Goal: Task Accomplishment & Management: Manage account settings

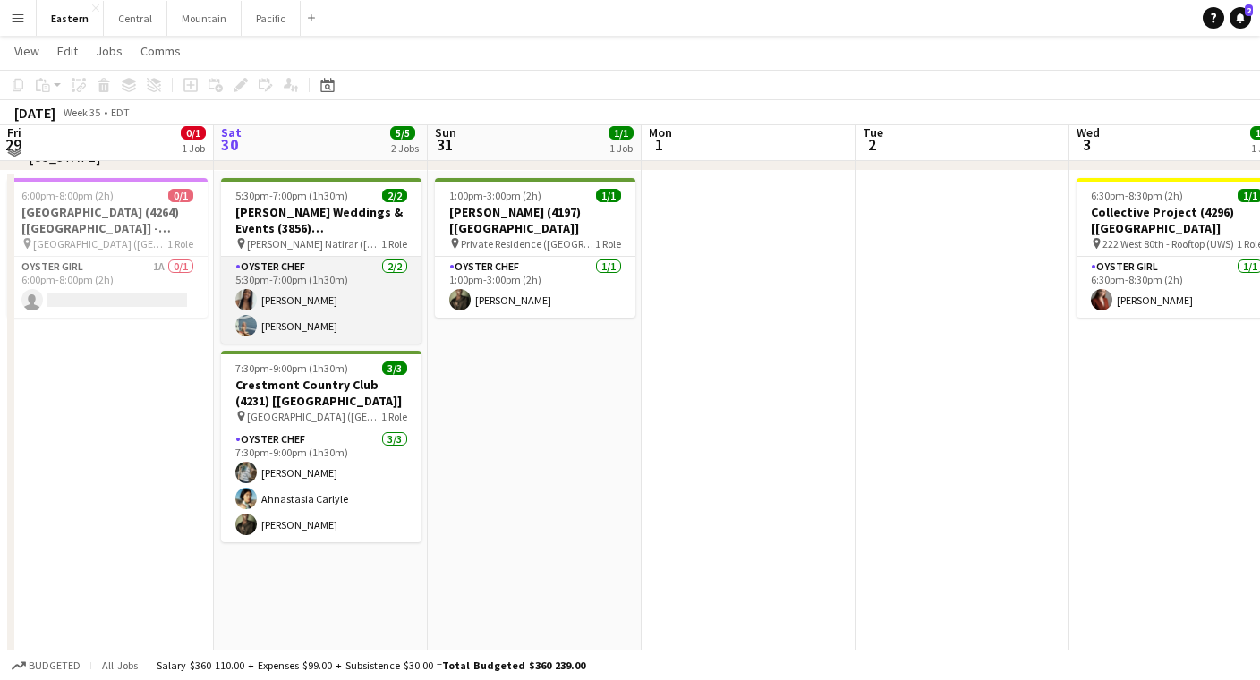
scroll to position [686, 0]
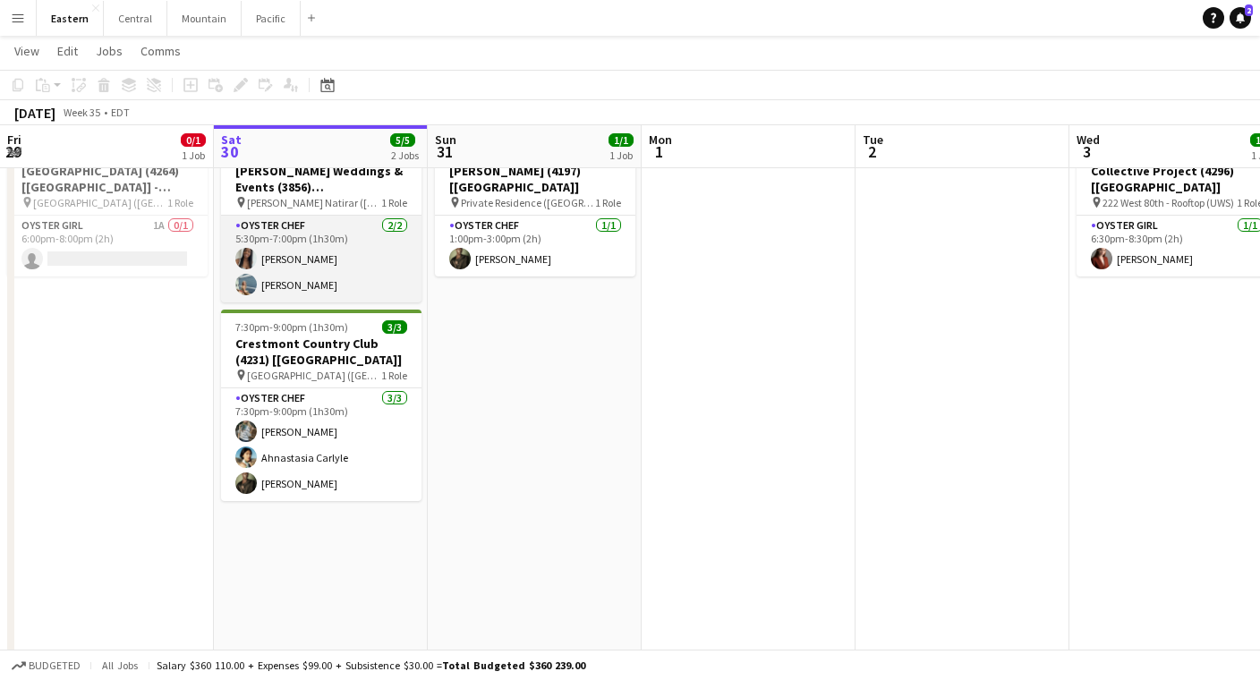
click at [312, 366] on h3 "Crestmont Country Club (4231) [[GEOGRAPHIC_DATA]]" at bounding box center [321, 352] width 200 height 32
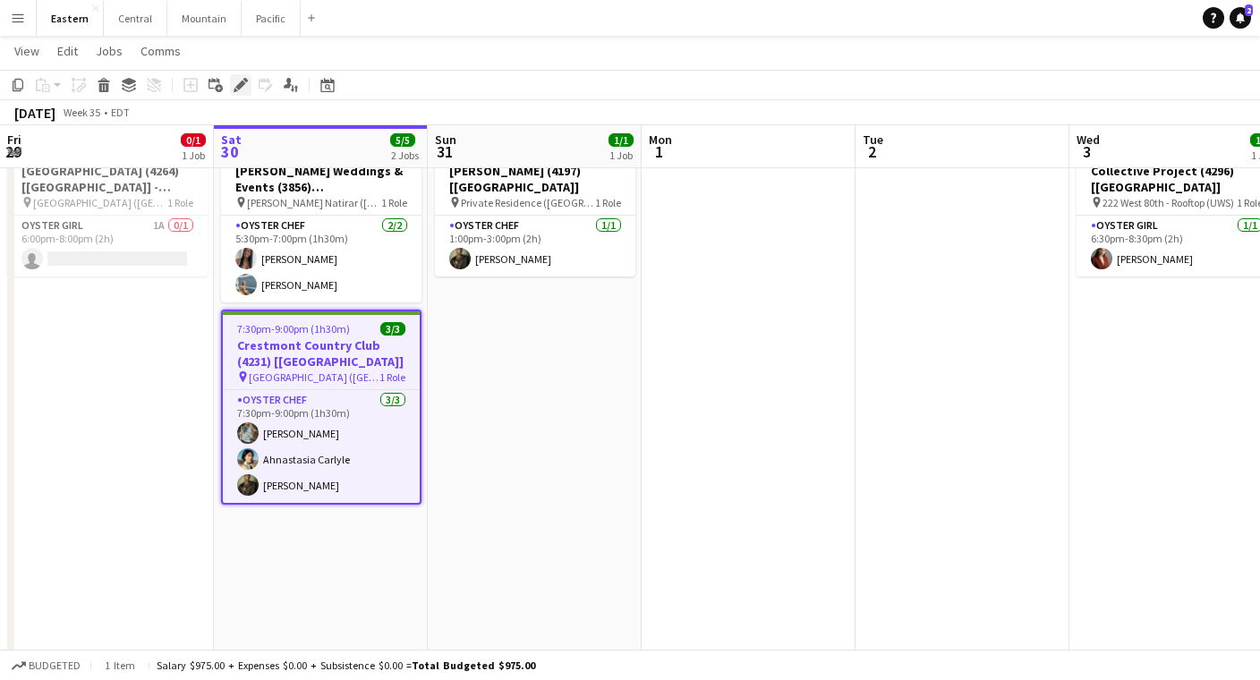
click at [239, 84] on icon at bounding box center [240, 86] width 10 height 10
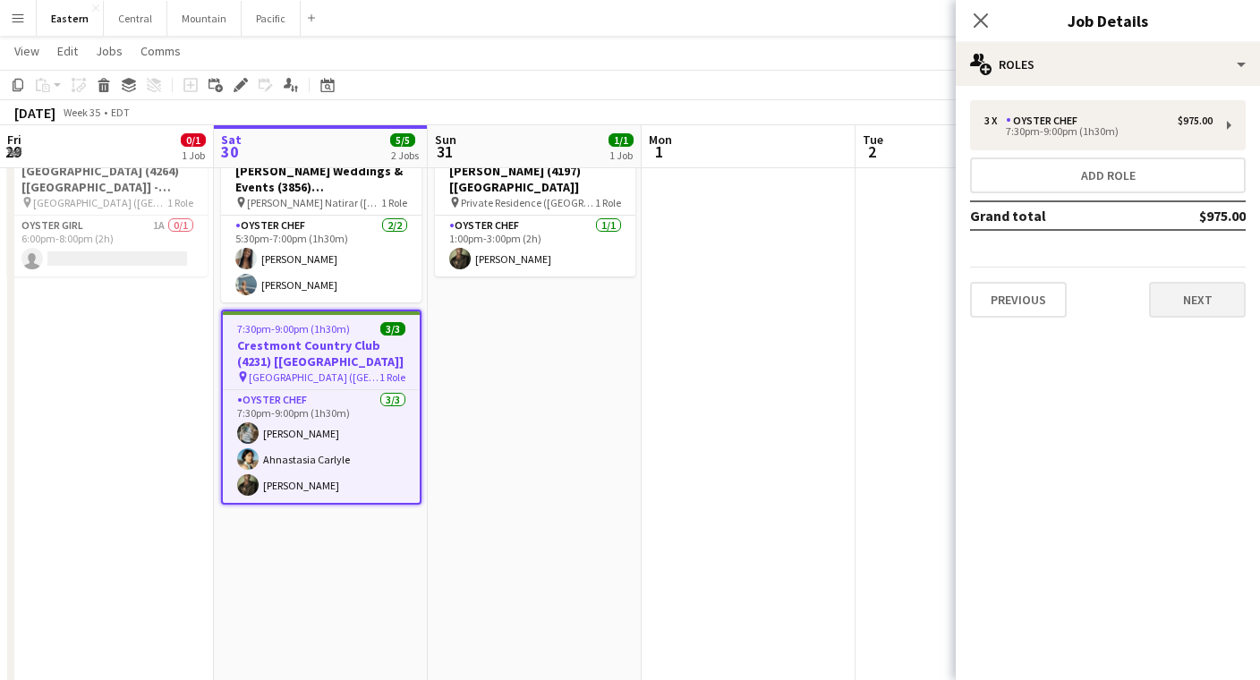
click at [1188, 291] on button "Next" at bounding box center [1197, 300] width 97 height 36
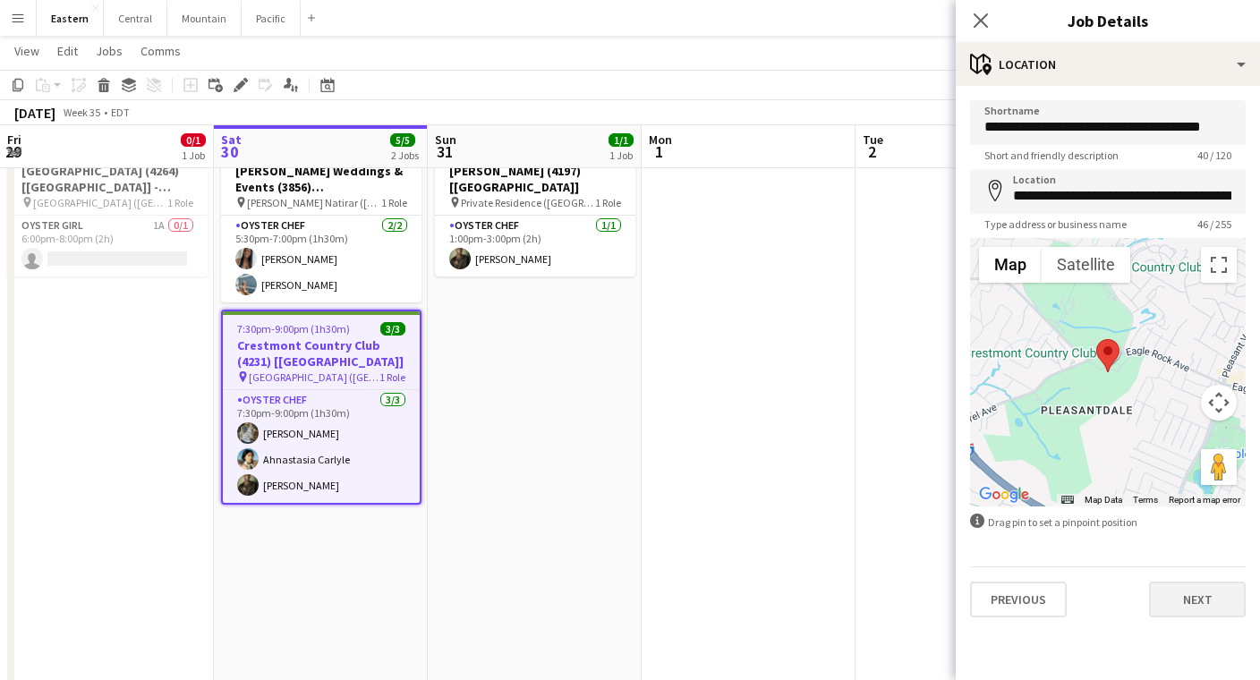
click at [1196, 605] on button "Next" at bounding box center [1197, 600] width 97 height 36
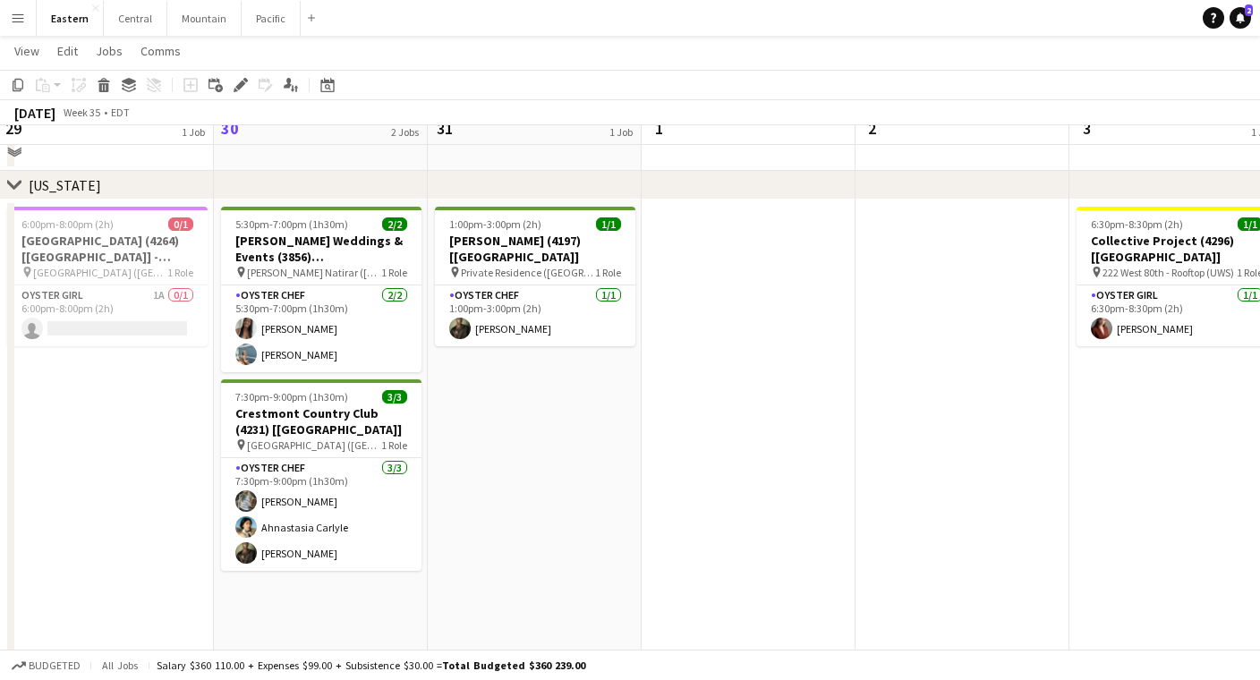
scroll to position [686, 0]
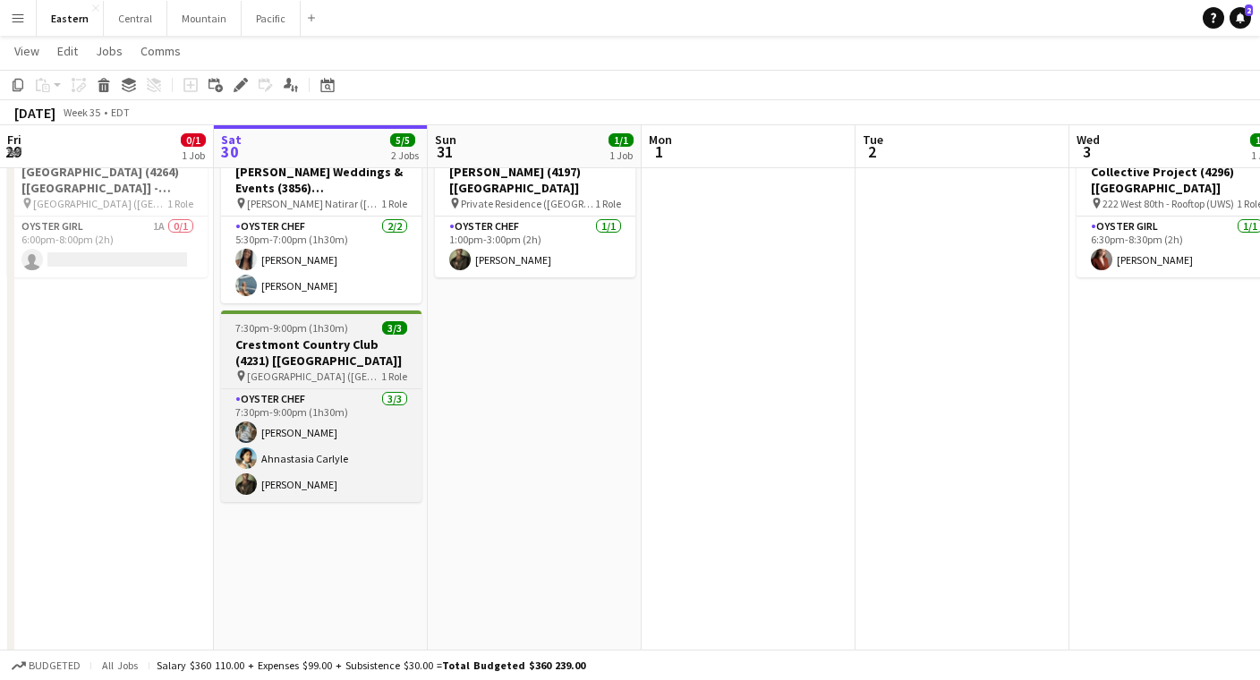
click at [298, 347] on h3 "Crestmont Country Club (4231) [[GEOGRAPHIC_DATA]]" at bounding box center [321, 352] width 200 height 32
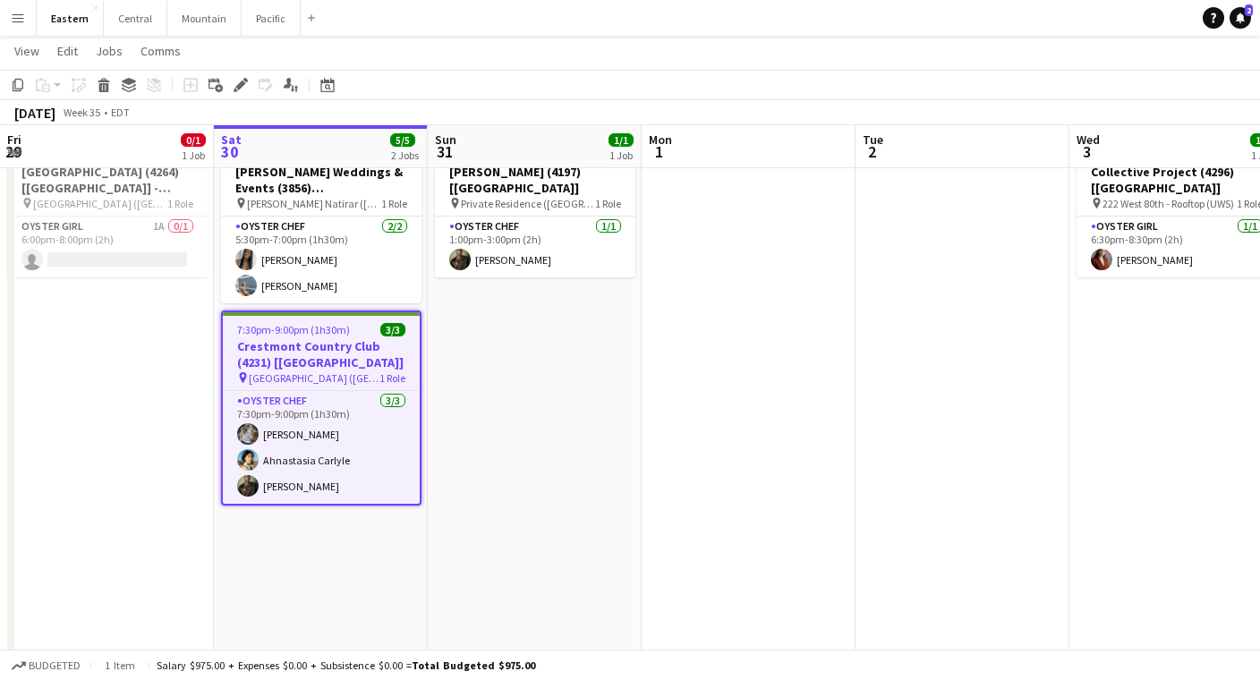
click at [239, 72] on app-toolbar "Copy Paste Paste Command V Paste with crew Command Shift V Paste linked Job [GE…" at bounding box center [630, 85] width 1260 height 30
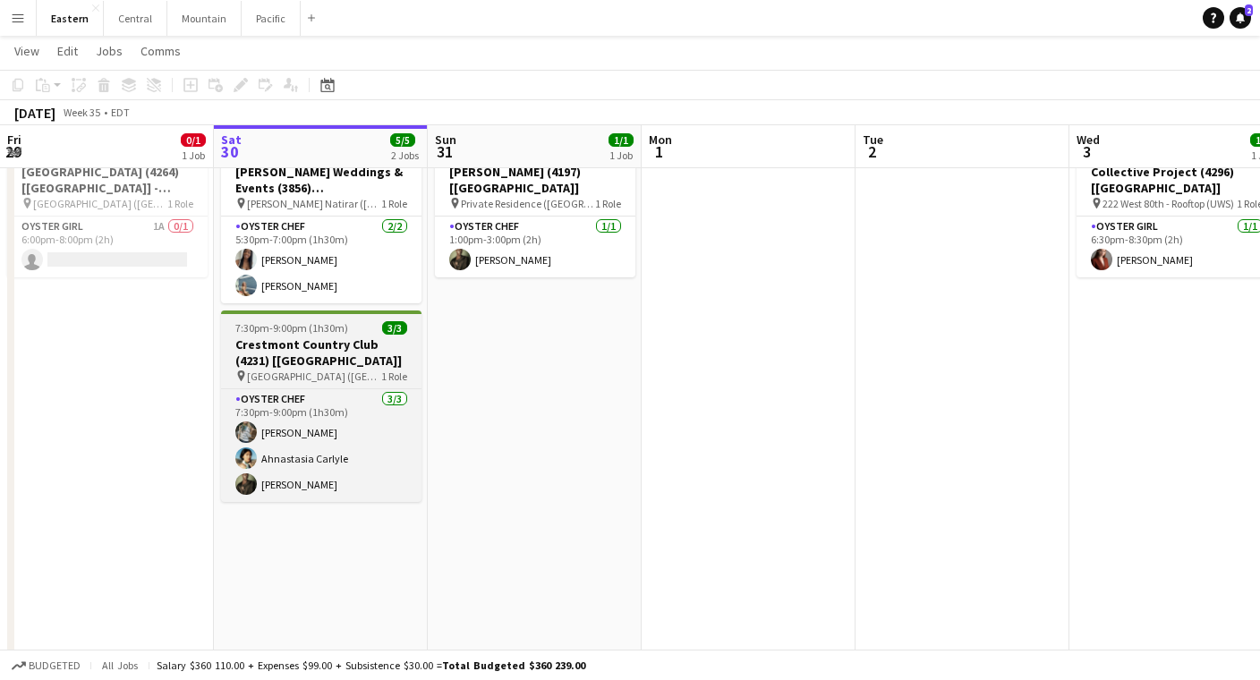
click at [328, 338] on h3 "Crestmont Country Club (4231) [[GEOGRAPHIC_DATA]]" at bounding box center [321, 352] width 200 height 32
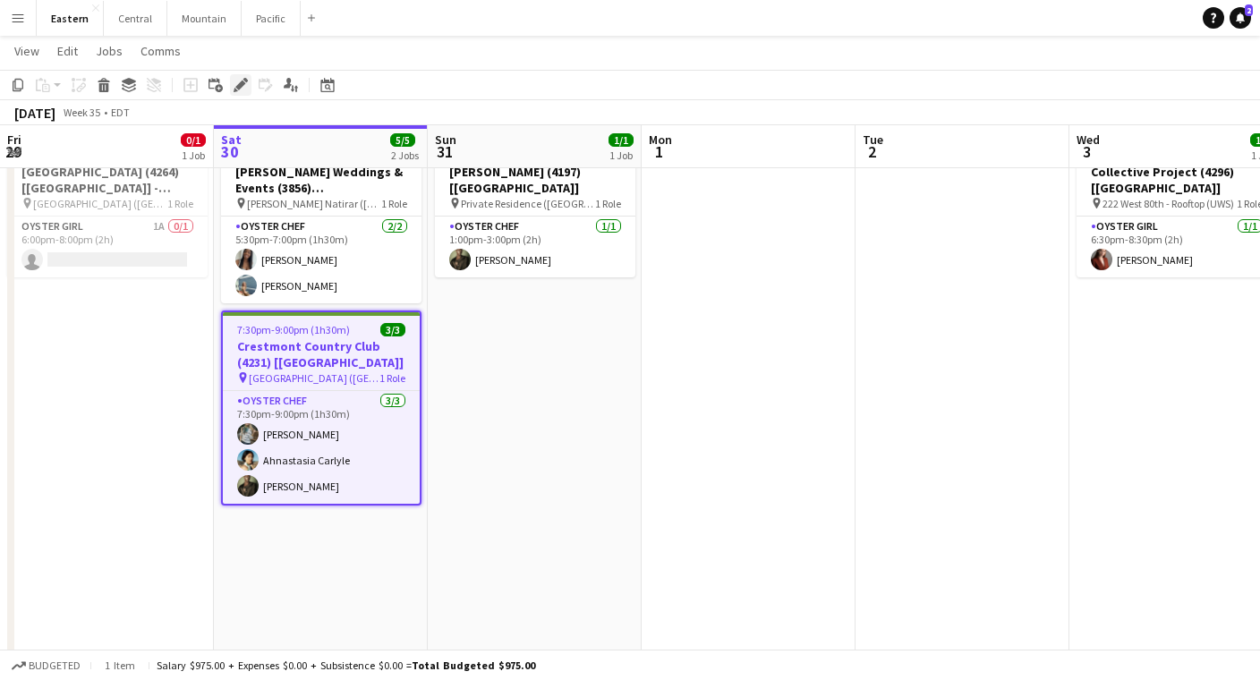
click at [239, 91] on icon "Edit" at bounding box center [241, 85] width 14 height 14
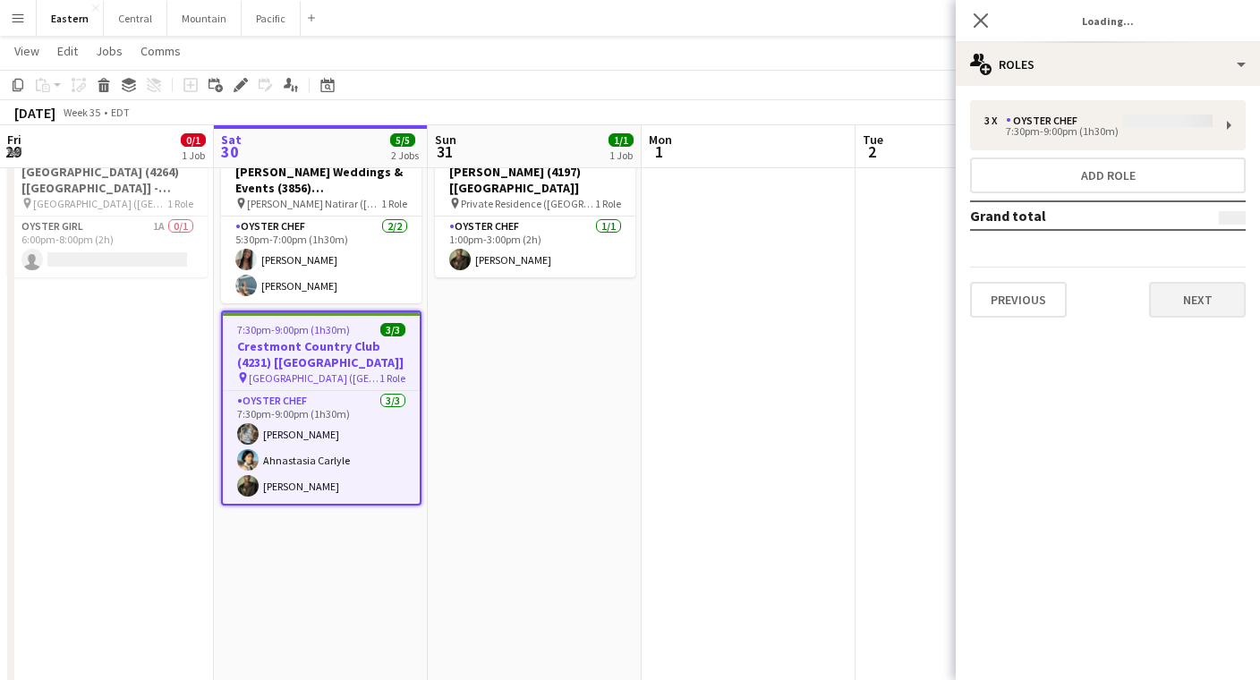
click at [1170, 295] on button "Next" at bounding box center [1197, 300] width 97 height 36
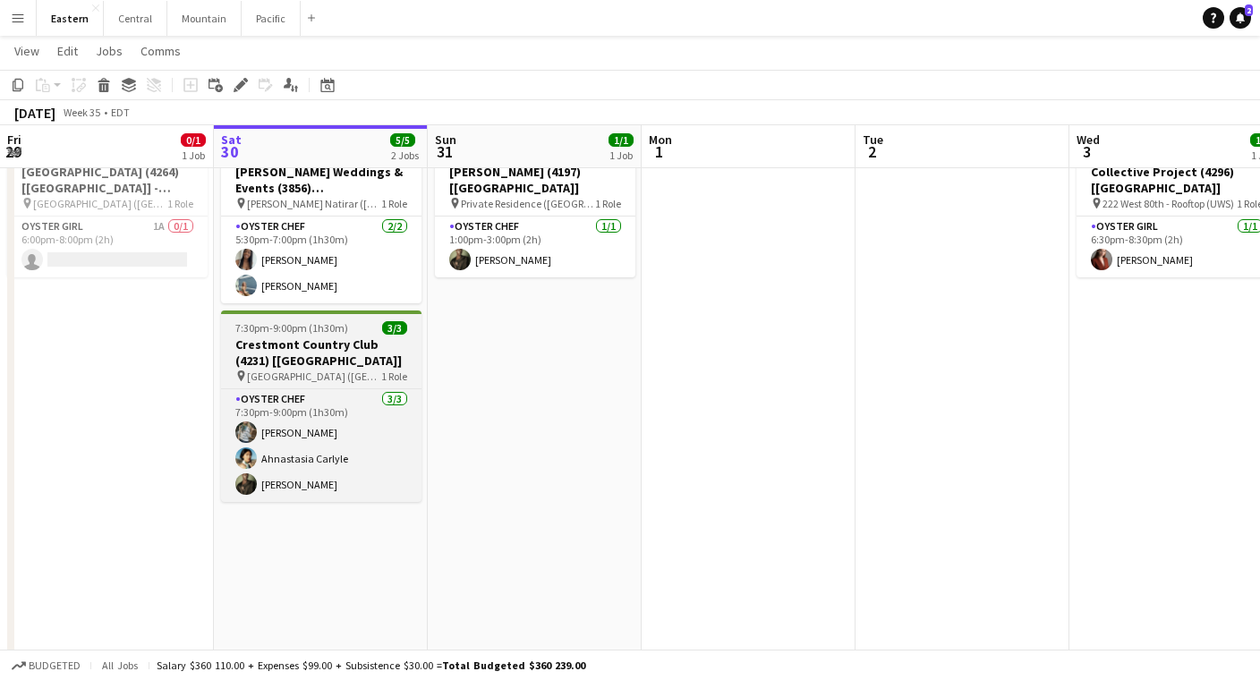
click at [301, 356] on h3 "Crestmont Country Club (4231) [[GEOGRAPHIC_DATA]]" at bounding box center [321, 352] width 200 height 32
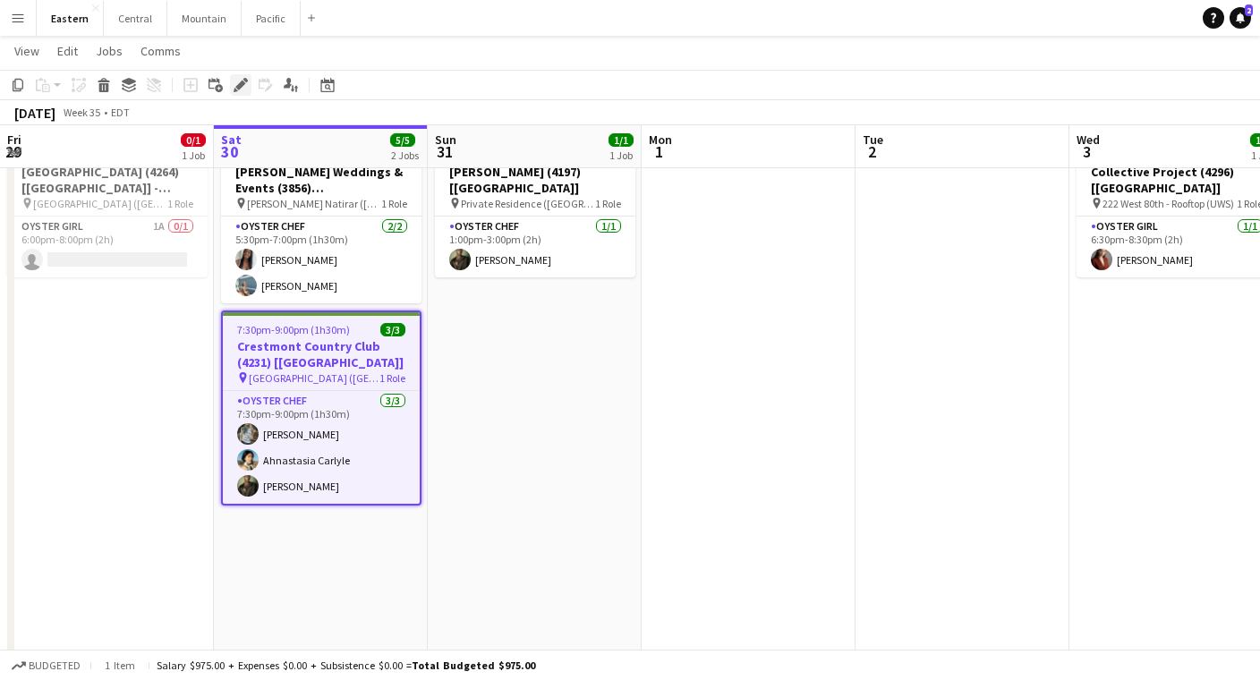
click at [237, 82] on icon "Edit" at bounding box center [241, 85] width 14 height 14
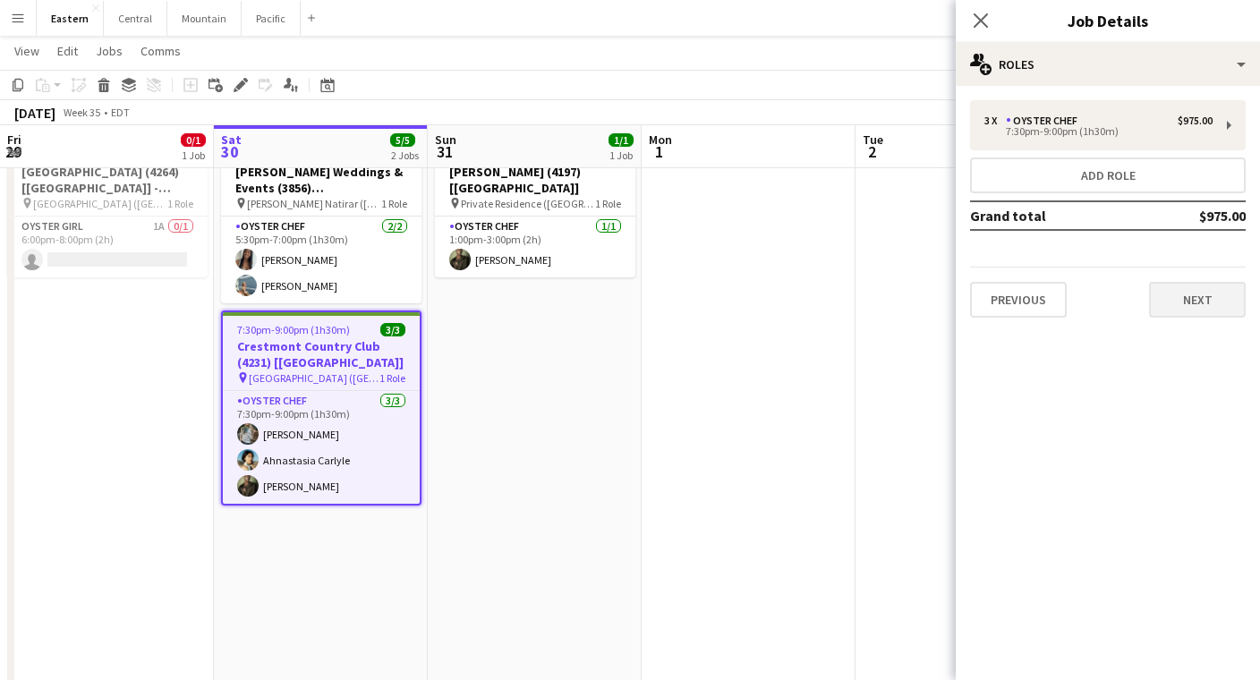
click at [1213, 310] on button "Next" at bounding box center [1197, 300] width 97 height 36
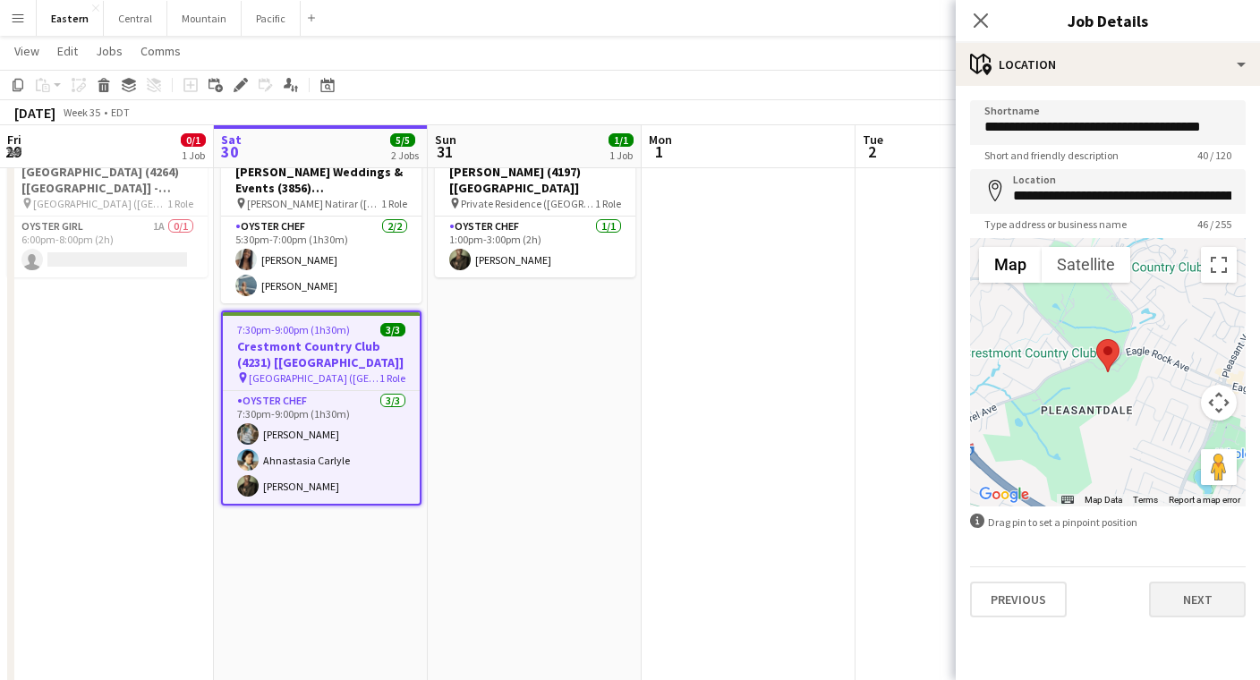
click at [1194, 612] on button "Next" at bounding box center [1197, 600] width 97 height 36
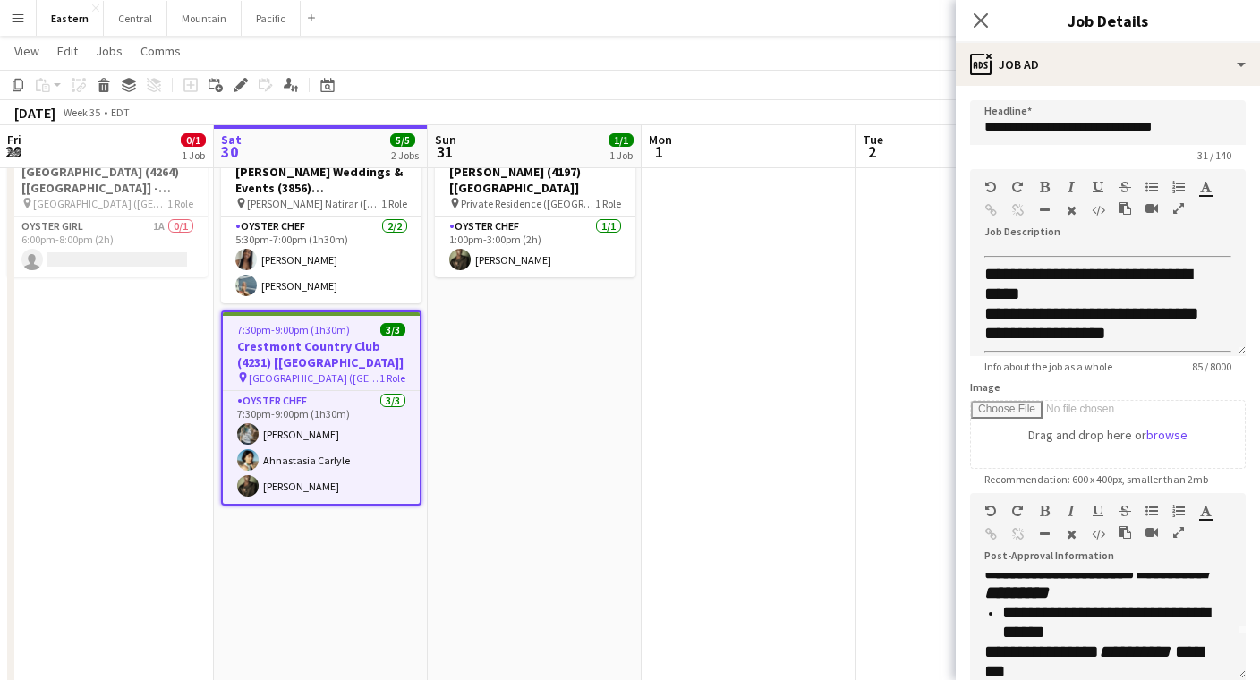
scroll to position [52, 0]
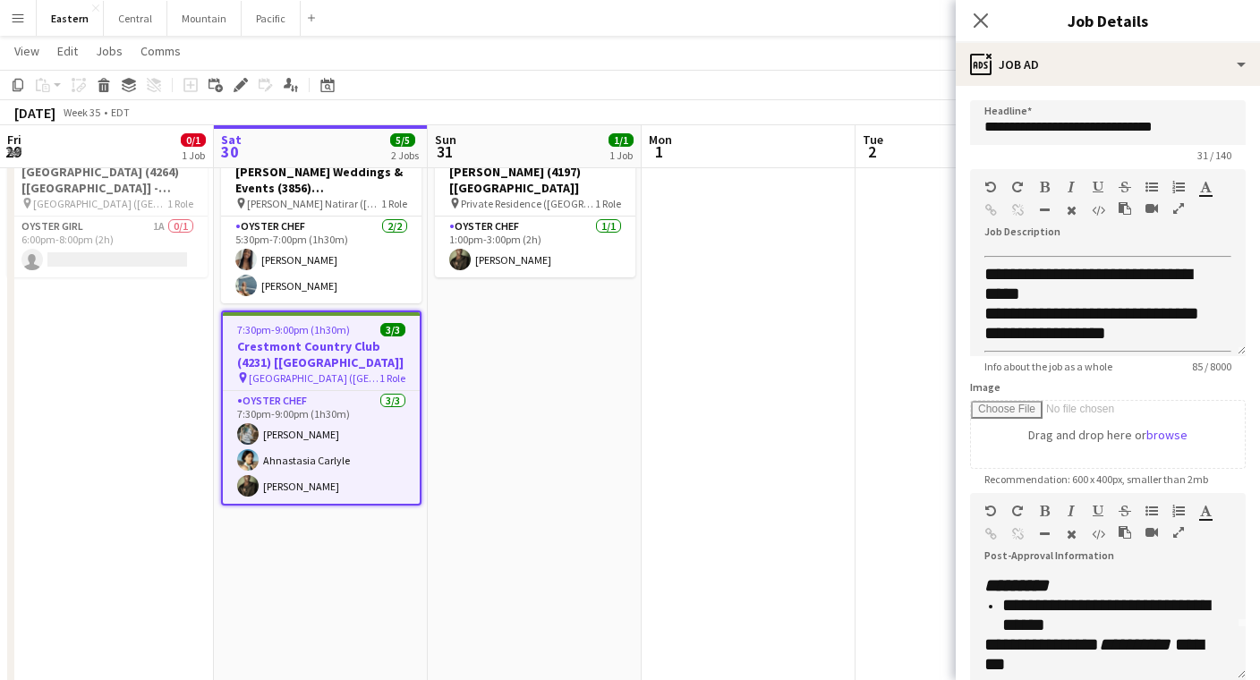
click at [1179, 526] on icon "button" at bounding box center [1178, 532] width 11 height 13
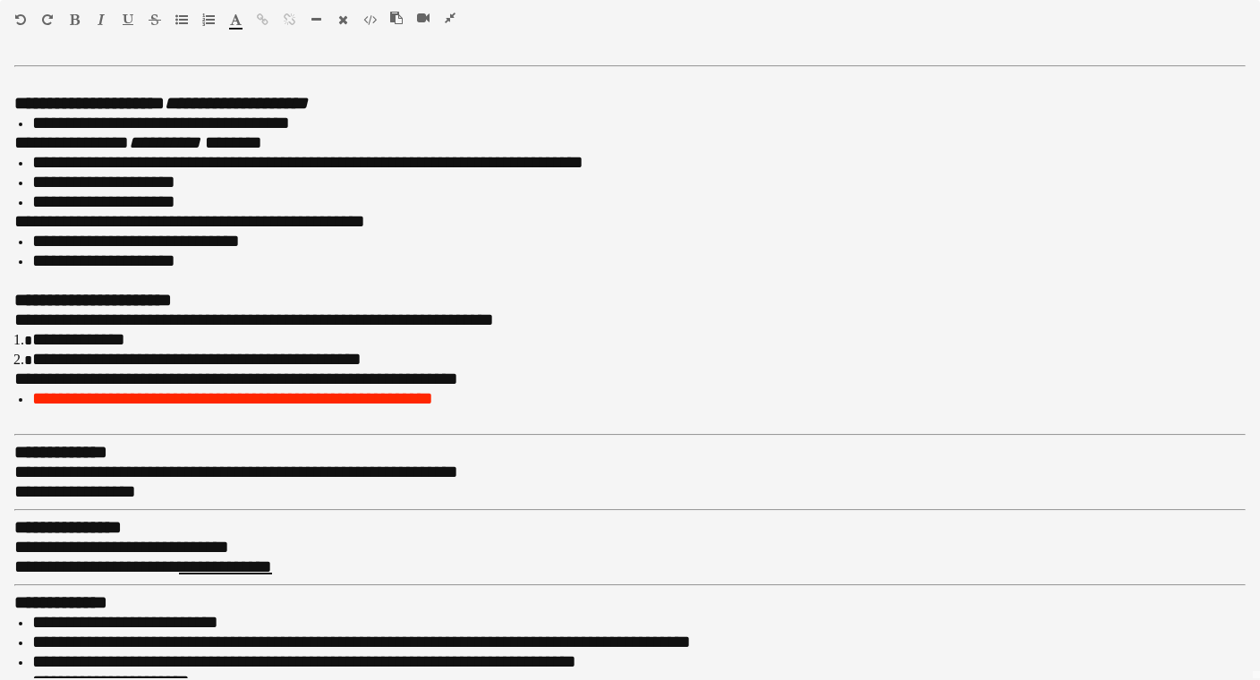
scroll to position [0, 0]
click at [451, 15] on icon "button" at bounding box center [450, 18] width 11 height 13
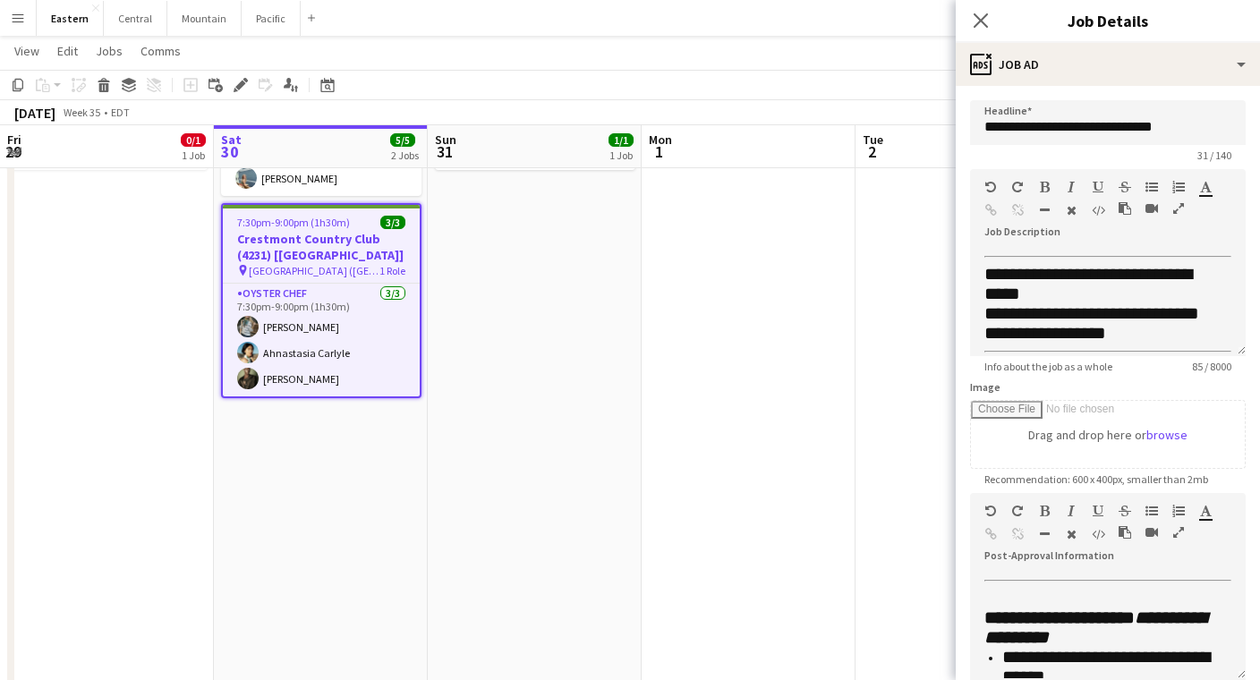
click at [498, 285] on app-date-cell "1:00pm-3:00pm (2h) 1/1 [PERSON_NAME] (4197) [[GEOGRAPHIC_DATA]] pin Private Res…" at bounding box center [535, 537] width 214 height 1028
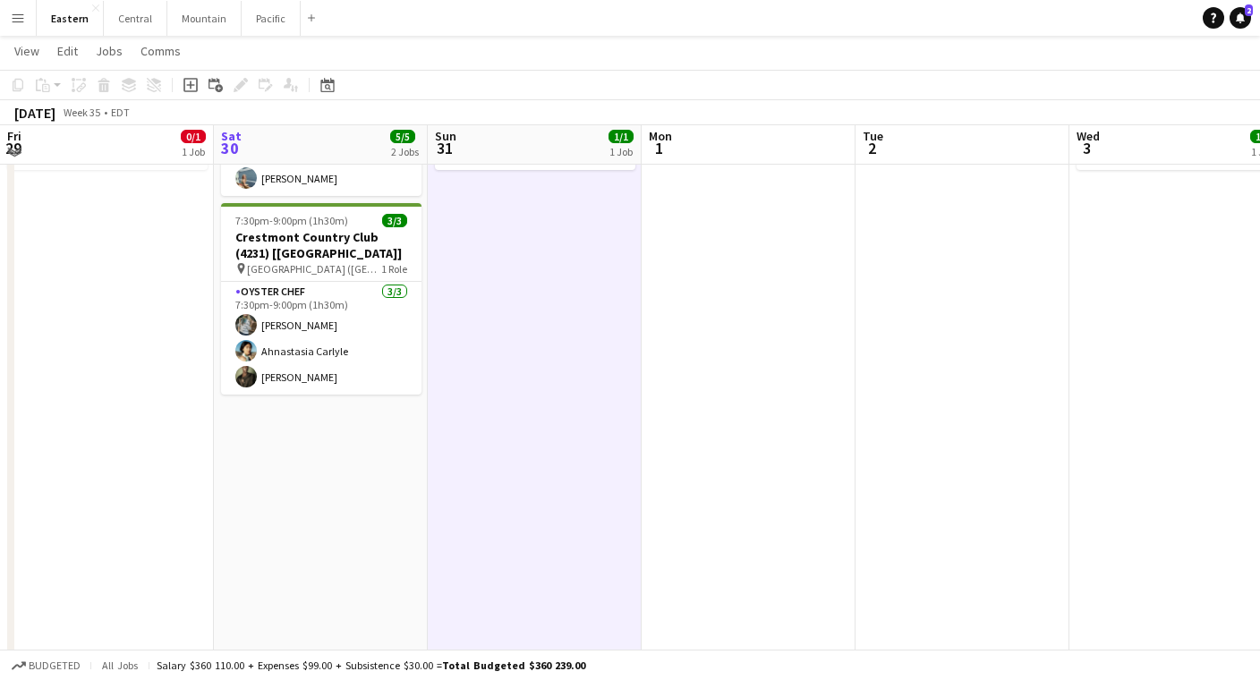
scroll to position [776, 0]
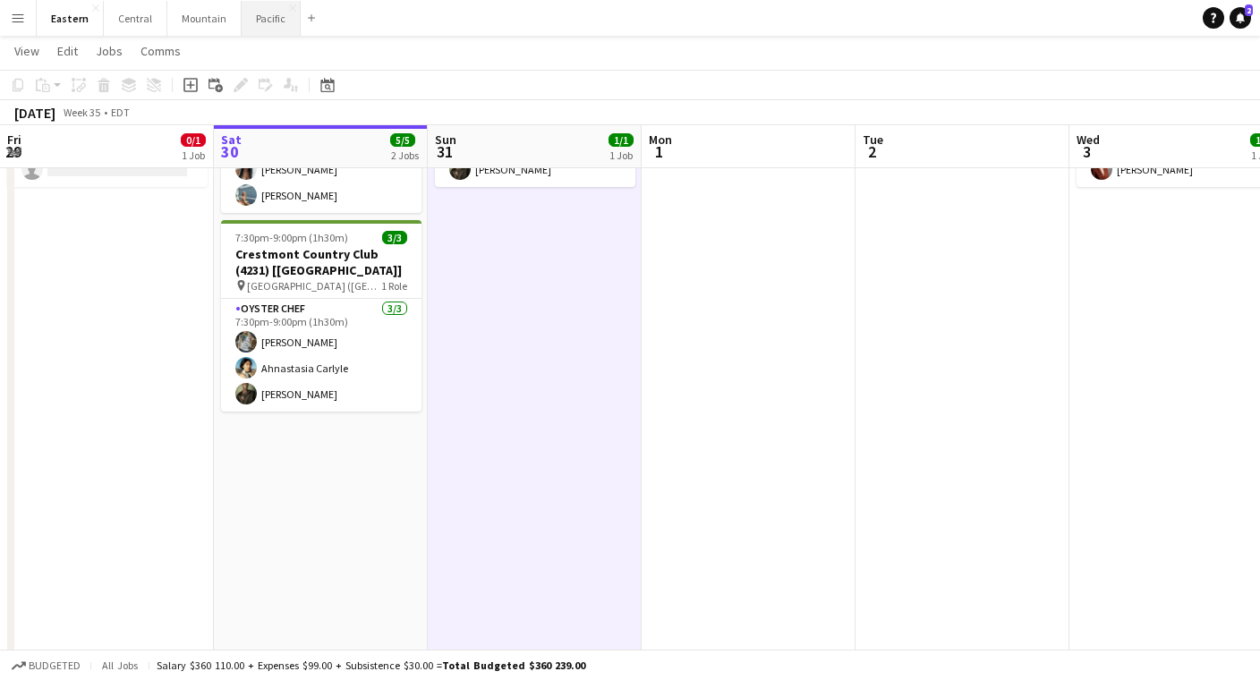
click at [251, 21] on button "Pacific Close" at bounding box center [271, 18] width 59 height 35
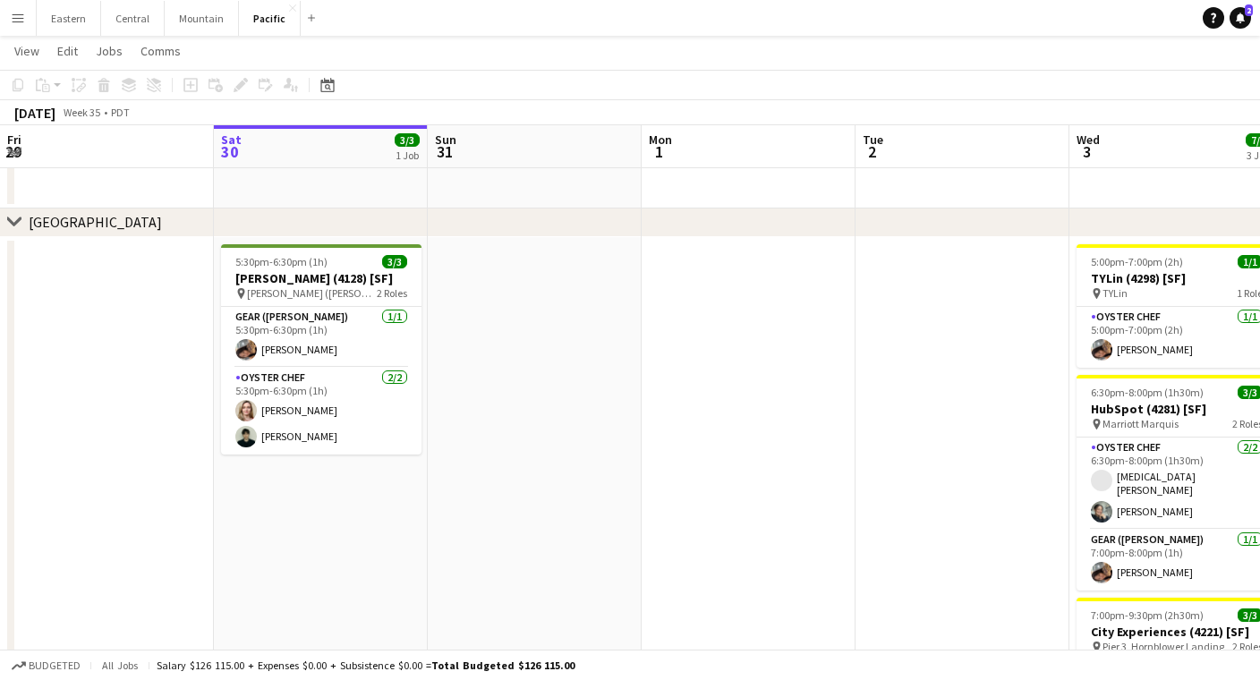
scroll to position [407, 0]
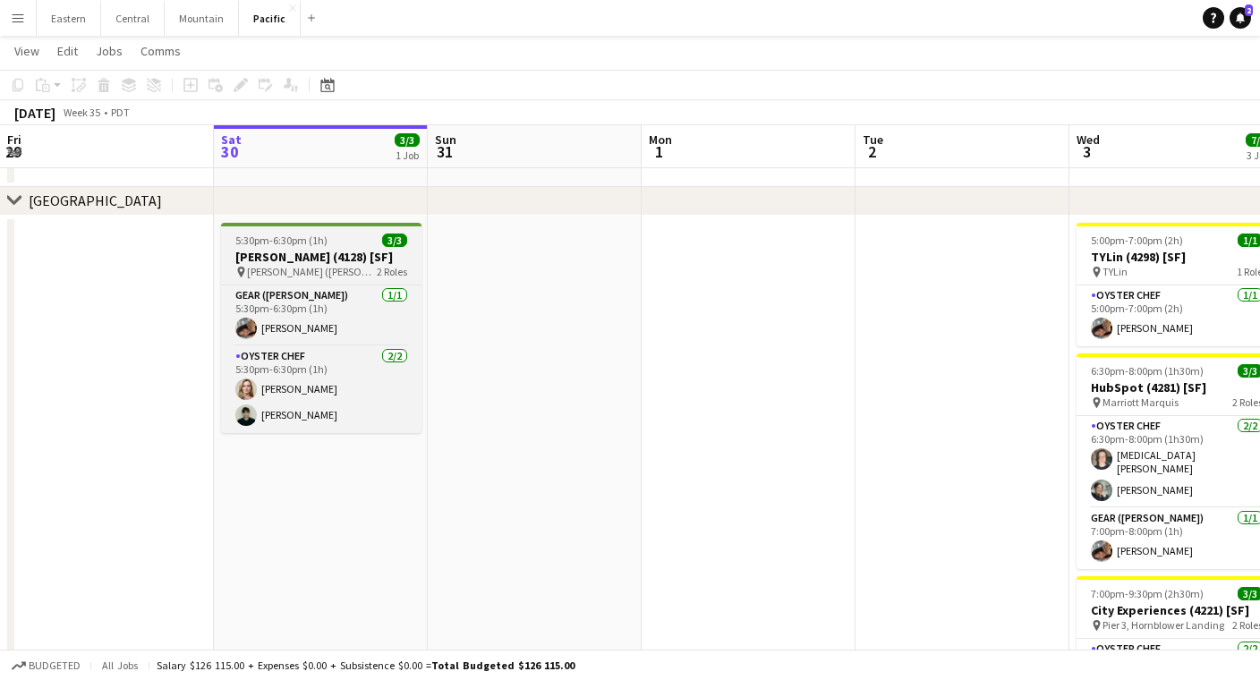
click at [287, 251] on h3 "[PERSON_NAME] (4128) [SF]" at bounding box center [321, 257] width 200 height 16
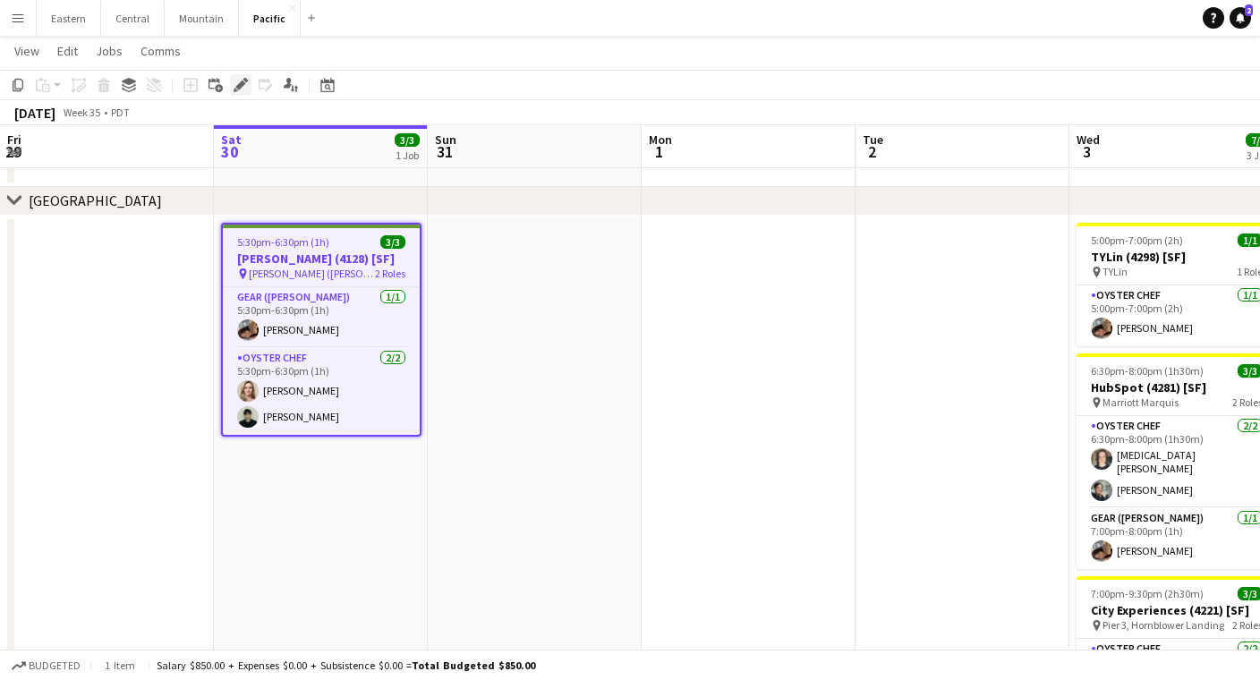
click at [241, 84] on icon at bounding box center [240, 86] width 10 height 10
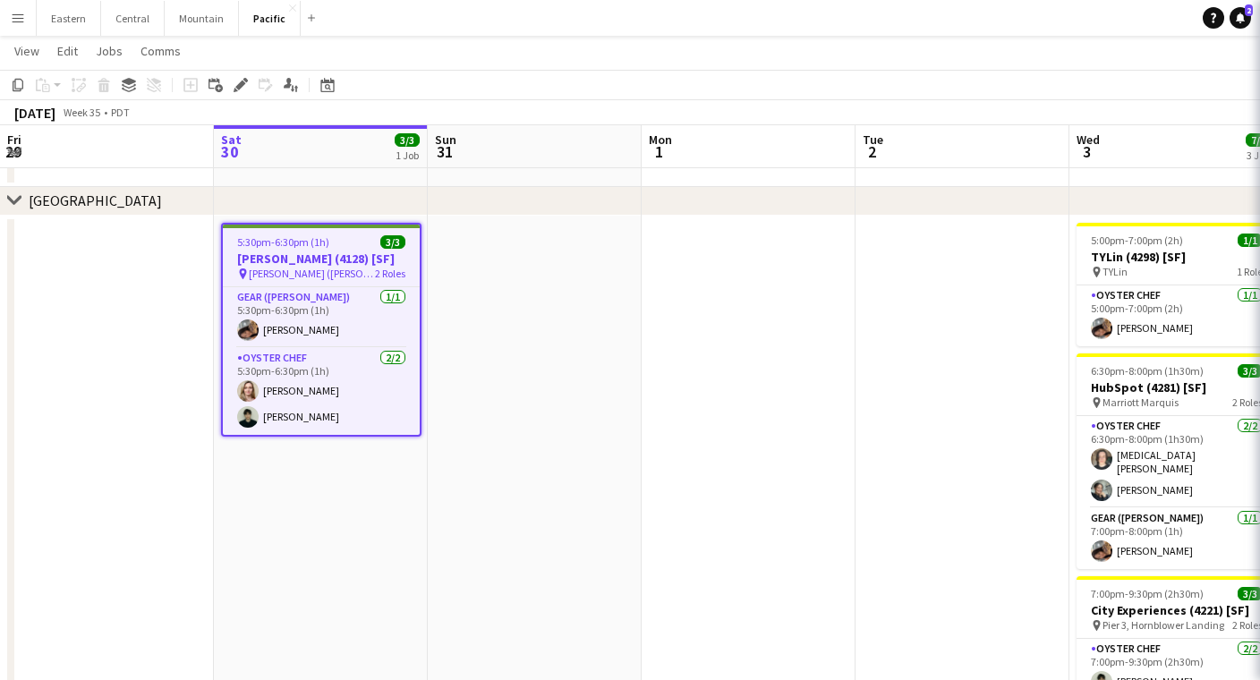
type input "**********"
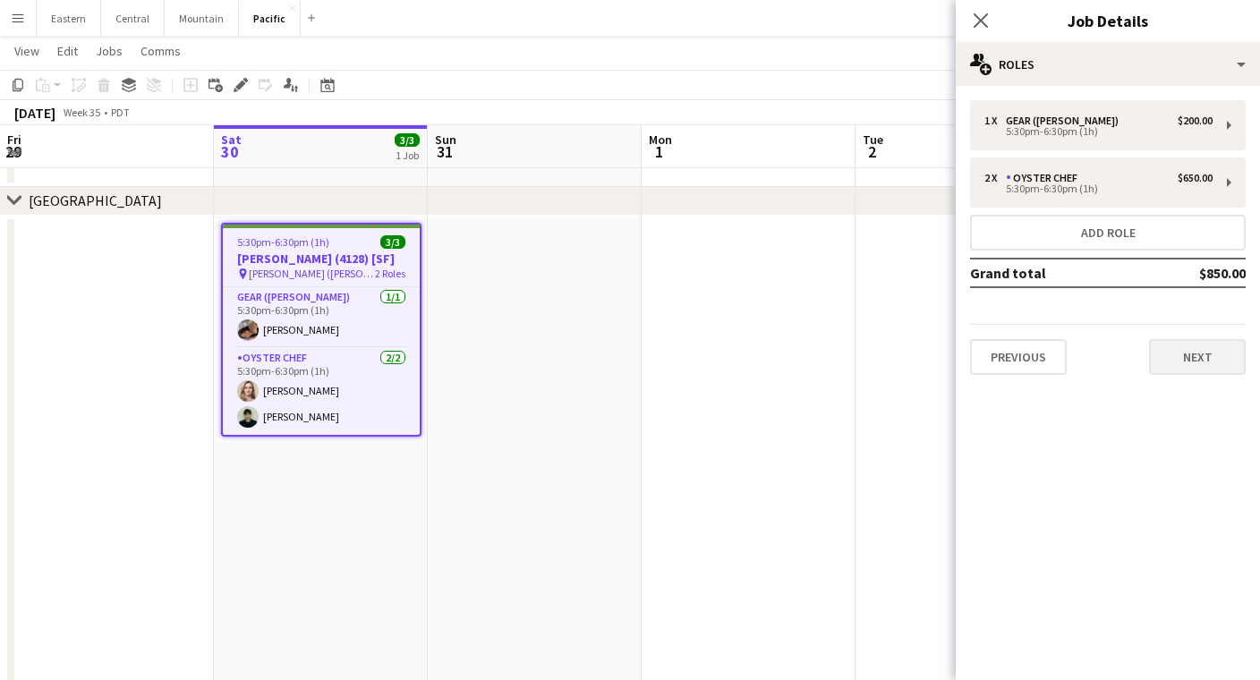
click at [1203, 357] on button "Next" at bounding box center [1197, 357] width 97 height 36
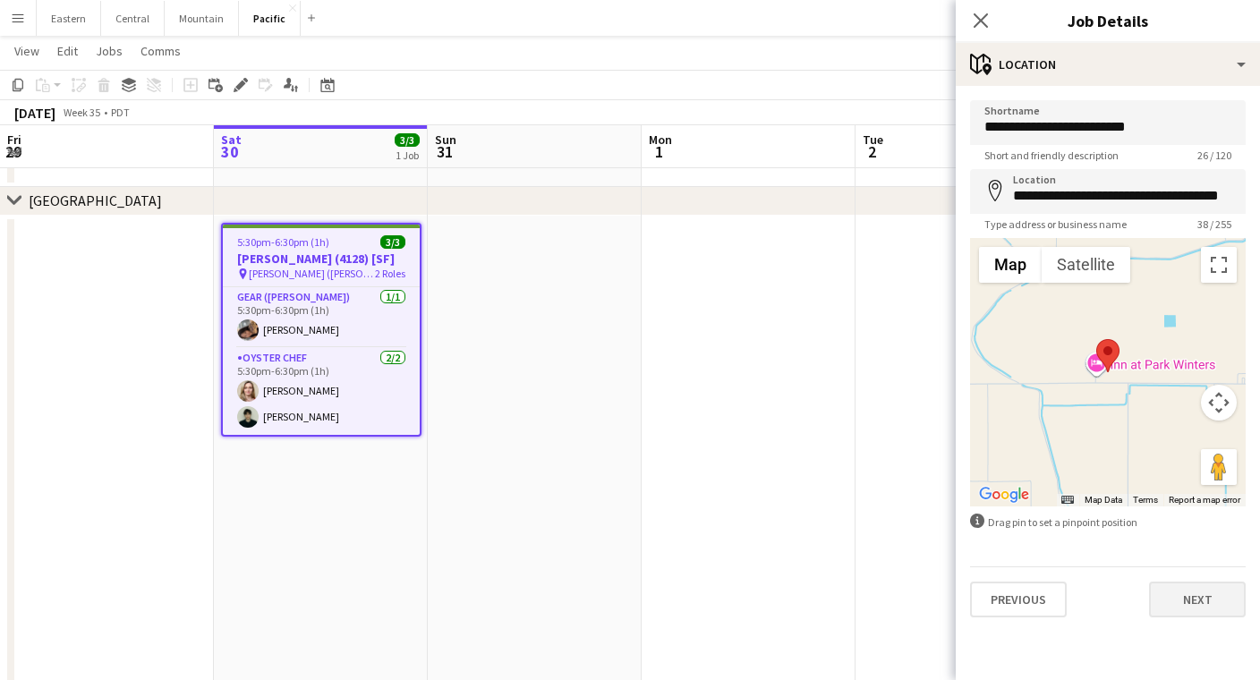
click at [1185, 608] on button "Next" at bounding box center [1197, 600] width 97 height 36
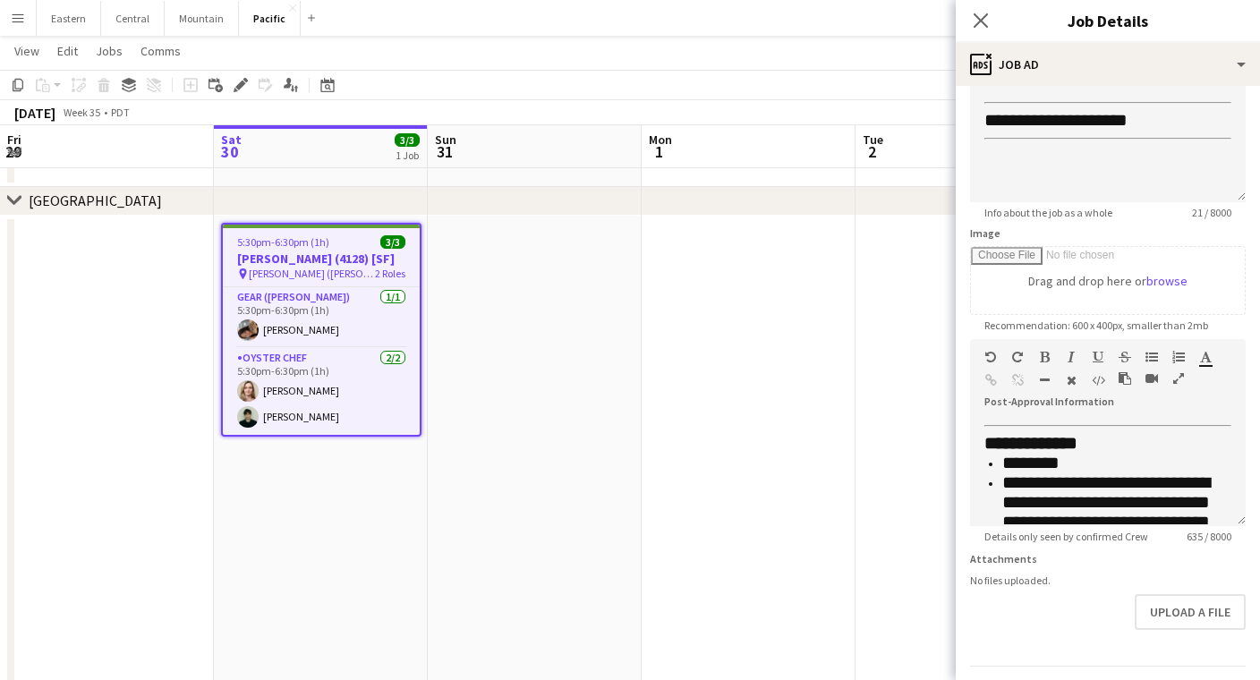
scroll to position [419, 0]
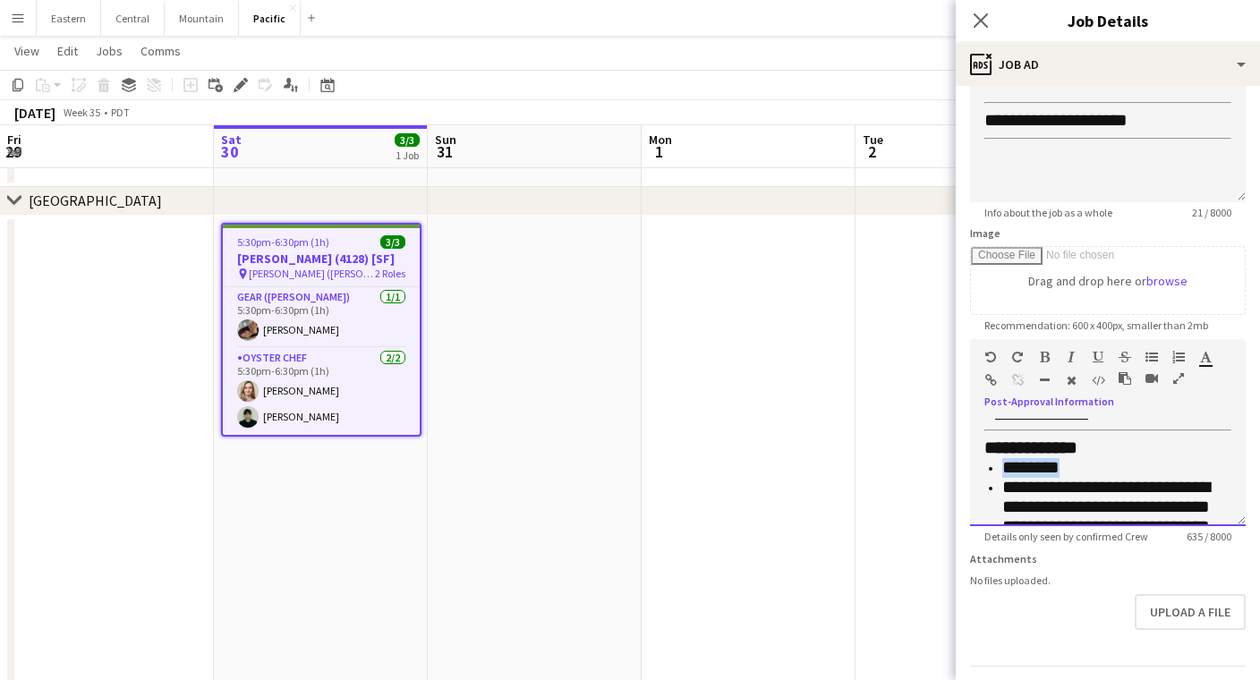
drag, startPoint x: 1078, startPoint y: 464, endPoint x: 939, endPoint y: 461, distance: 139.6
click at [939, 461] on body "Menu Boards Boards Boards All jobs Status Workforce Workforce My Workforce Recr…" at bounding box center [630, 271] width 1260 height 1357
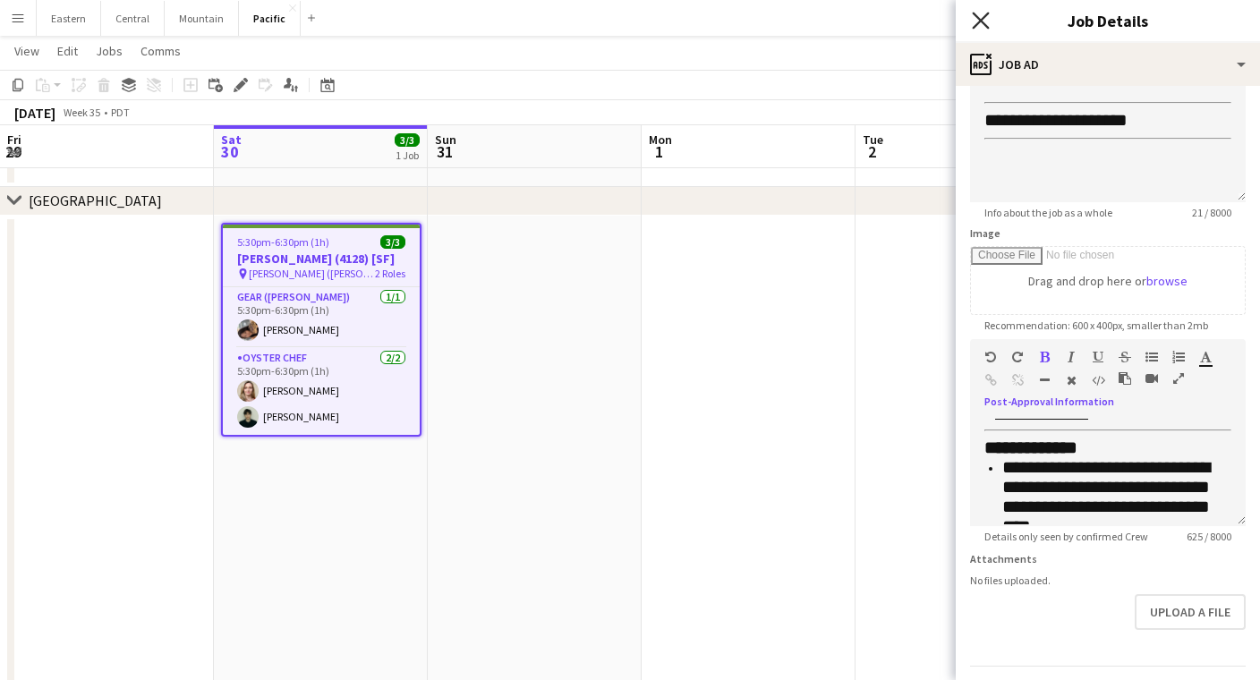
click at [981, 15] on icon "Close pop-in" at bounding box center [980, 20] width 17 height 17
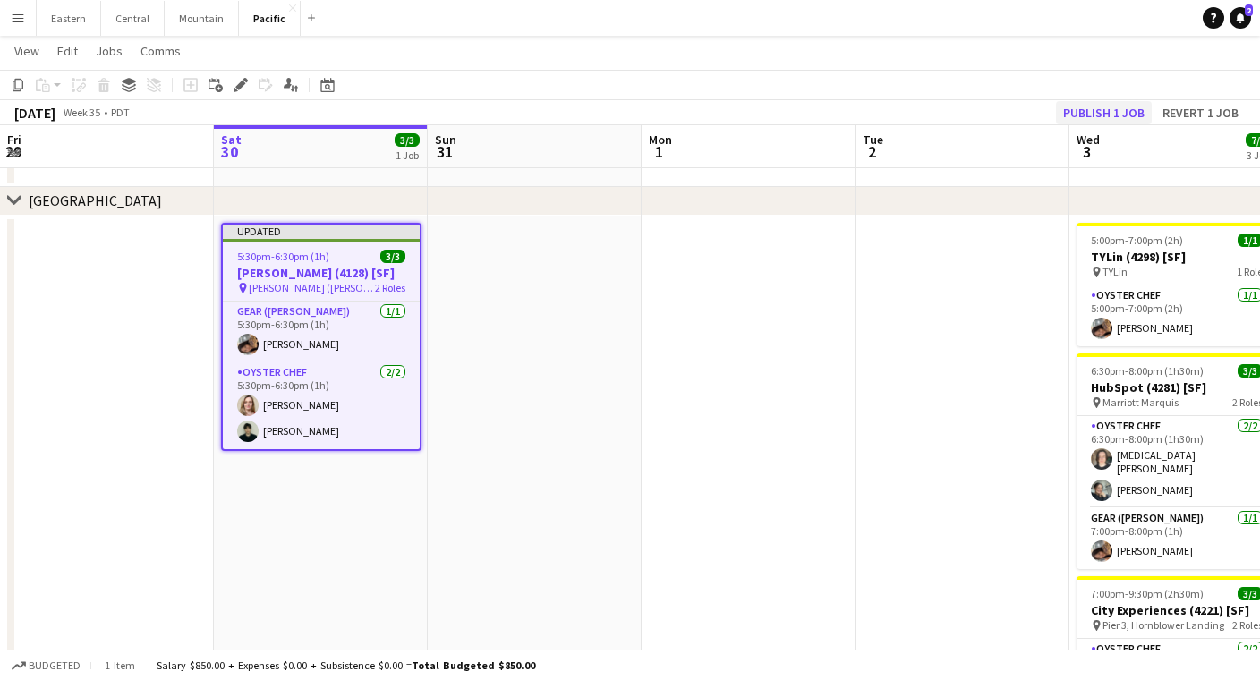
click at [1103, 106] on button "Publish 1 job" at bounding box center [1104, 112] width 96 height 23
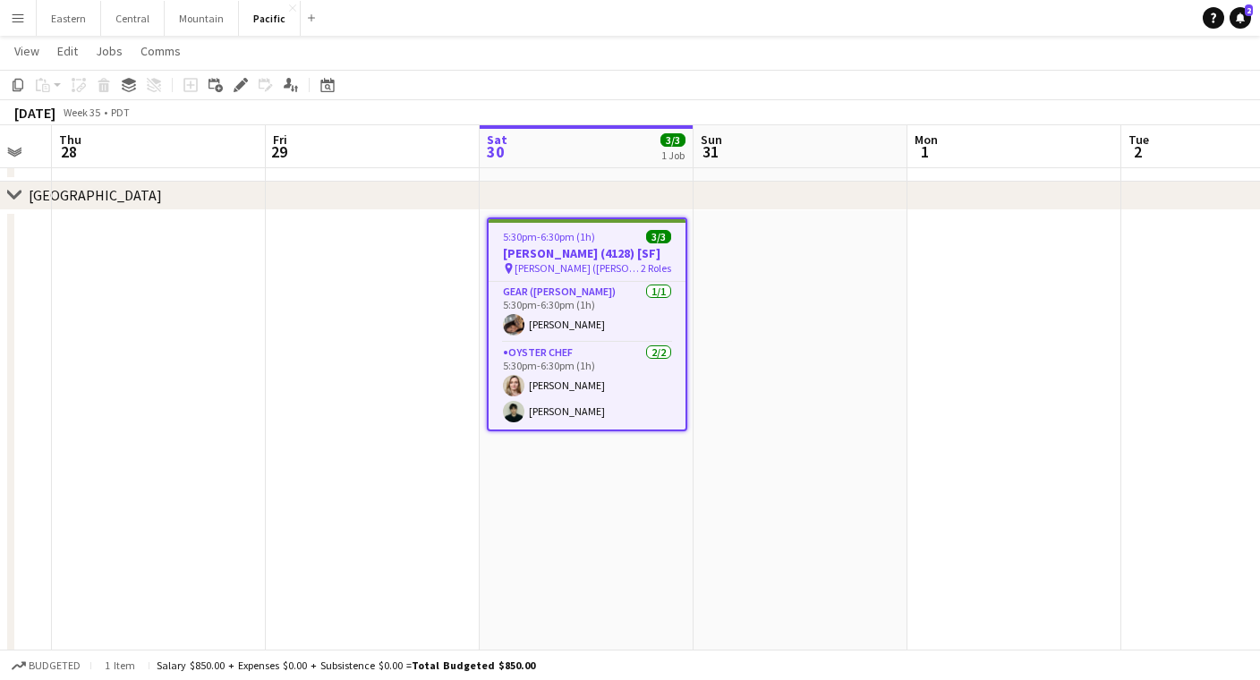
scroll to position [0, 571]
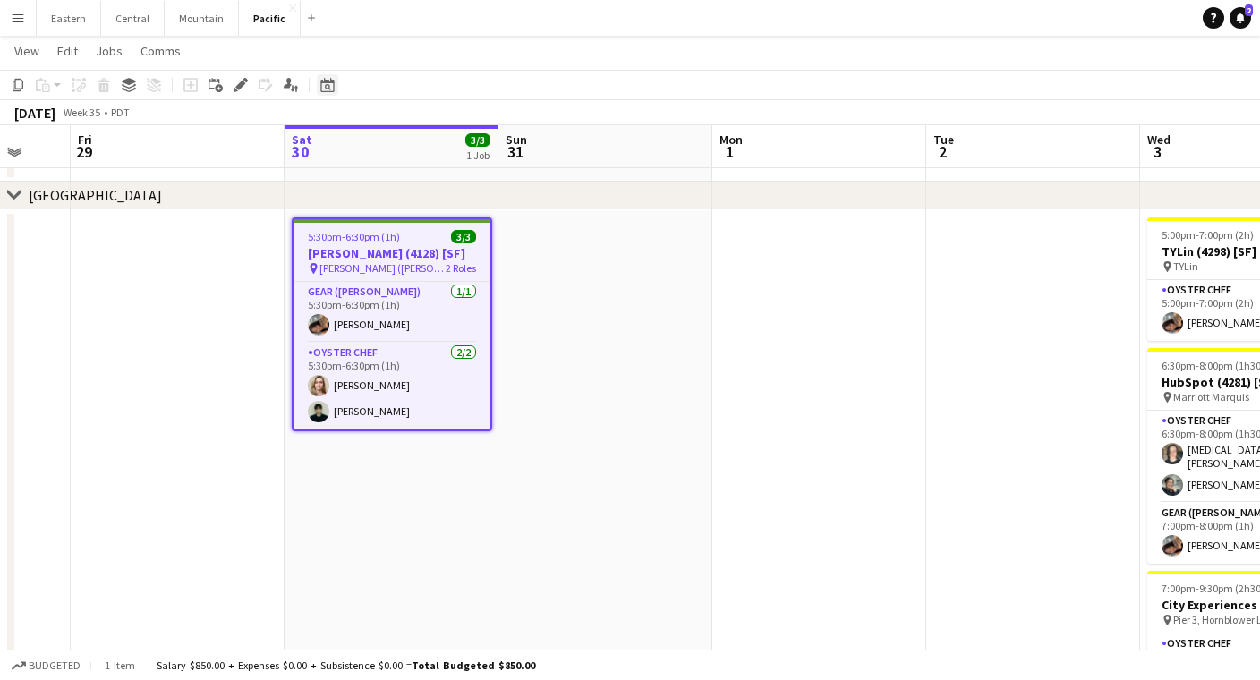
click at [329, 89] on icon "Date picker" at bounding box center [327, 85] width 14 height 14
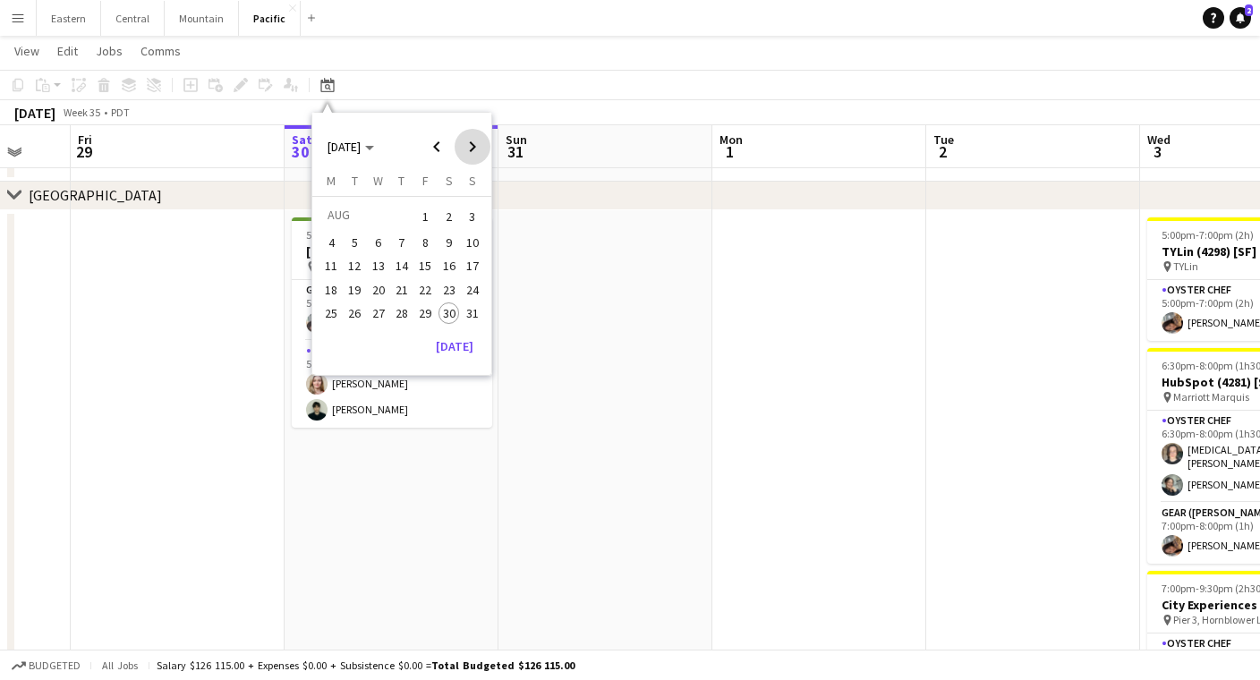
click at [474, 149] on span "Next month" at bounding box center [473, 147] width 36 height 36
click at [348, 263] on span "9" at bounding box center [355, 261] width 21 height 21
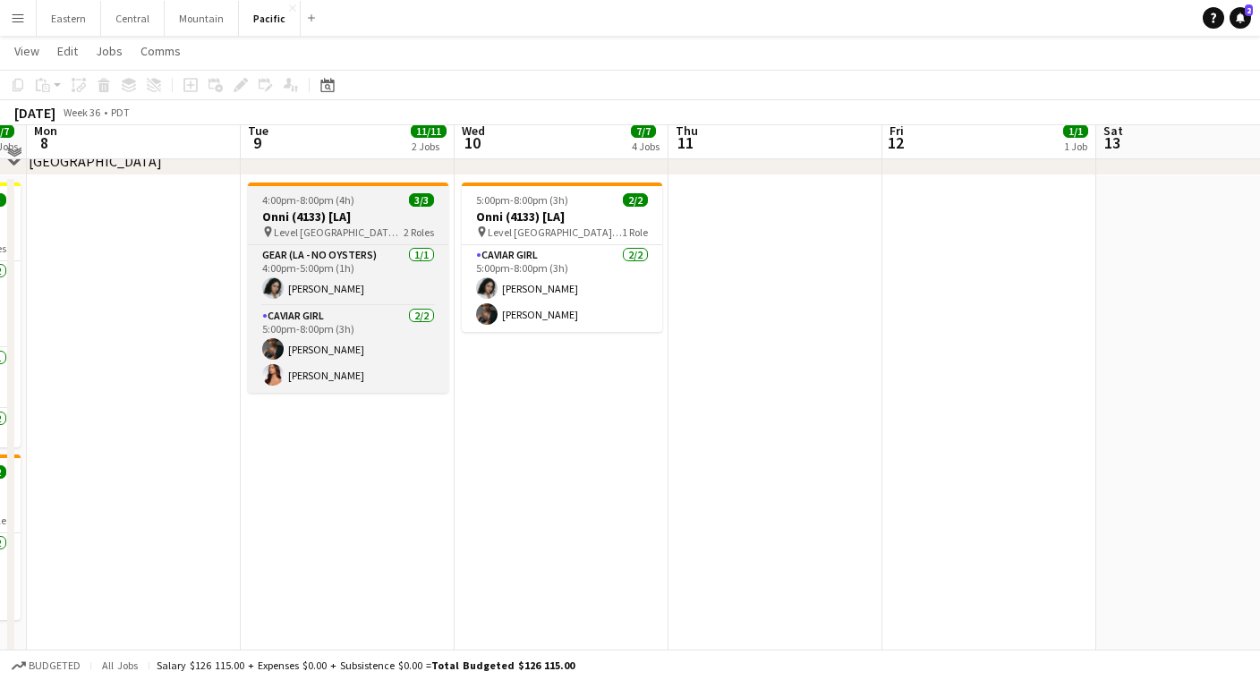
scroll to position [447, 0]
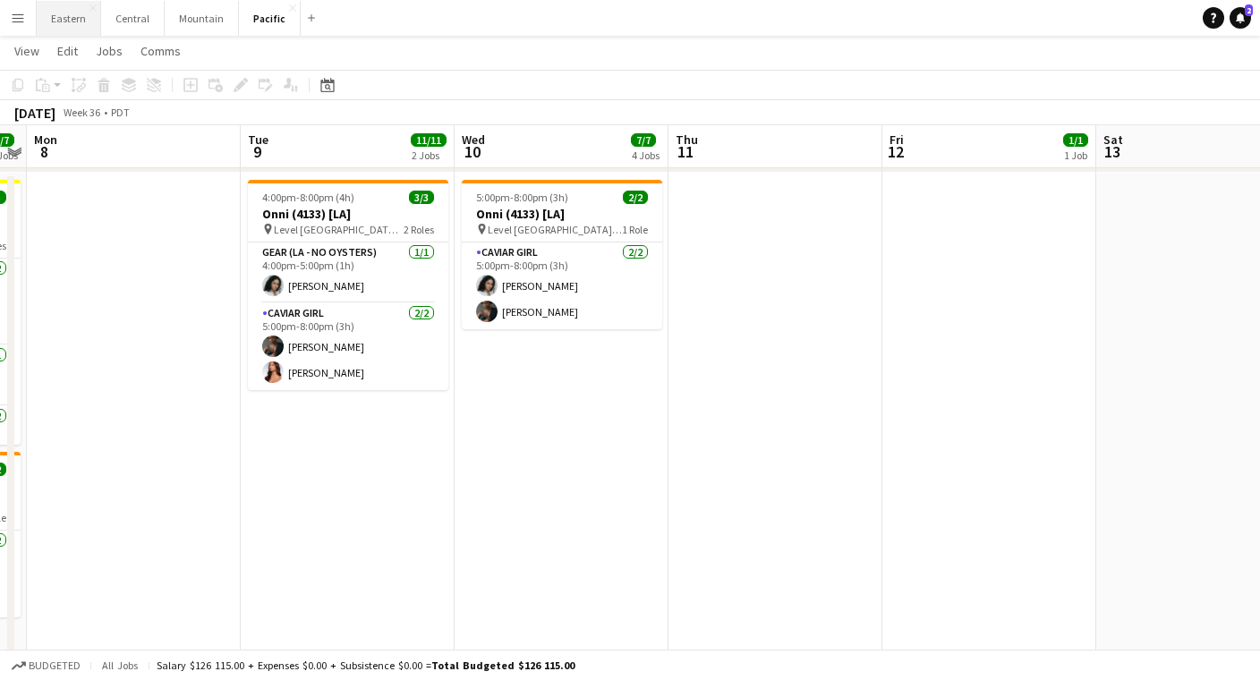
click at [72, 30] on button "Eastern Close" at bounding box center [69, 18] width 64 height 35
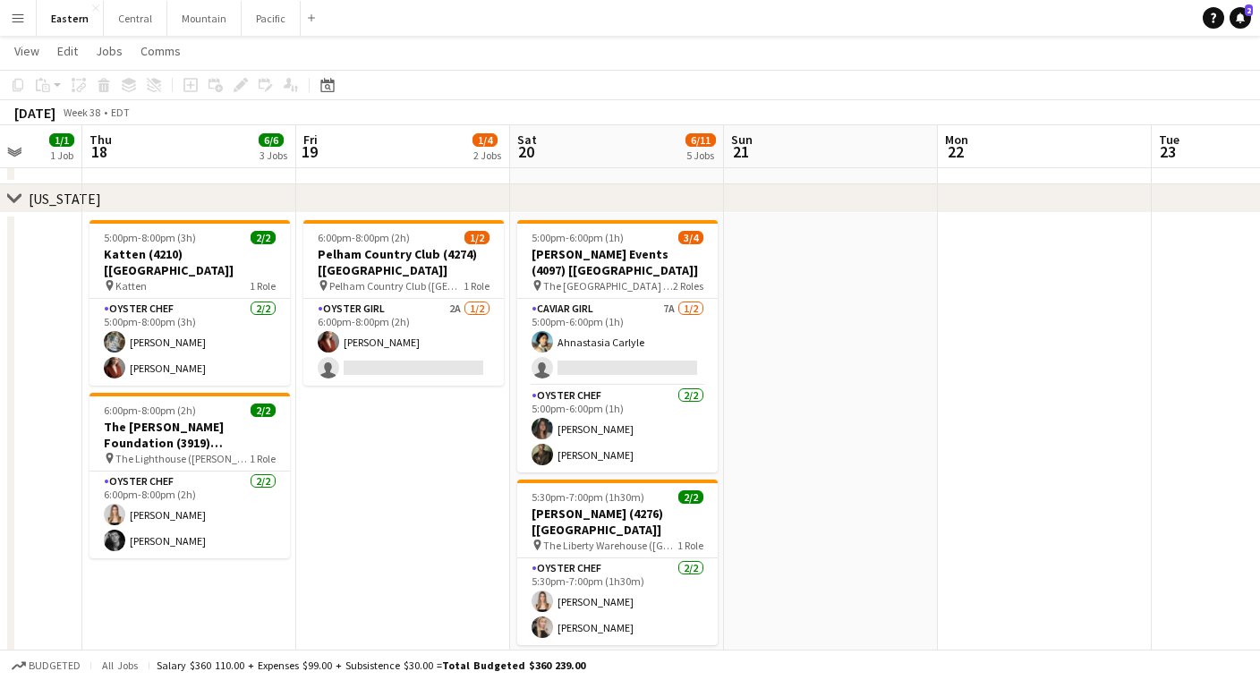
scroll to position [0, 573]
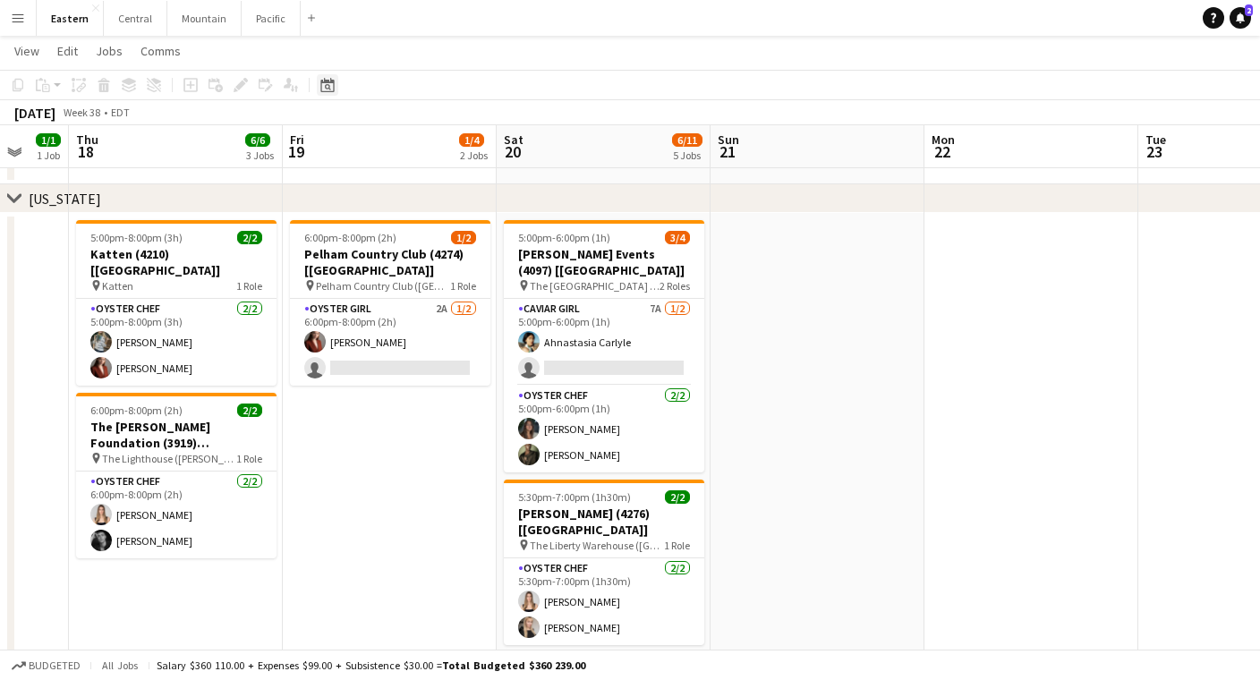
click at [322, 81] on icon at bounding box center [326, 85] width 13 height 14
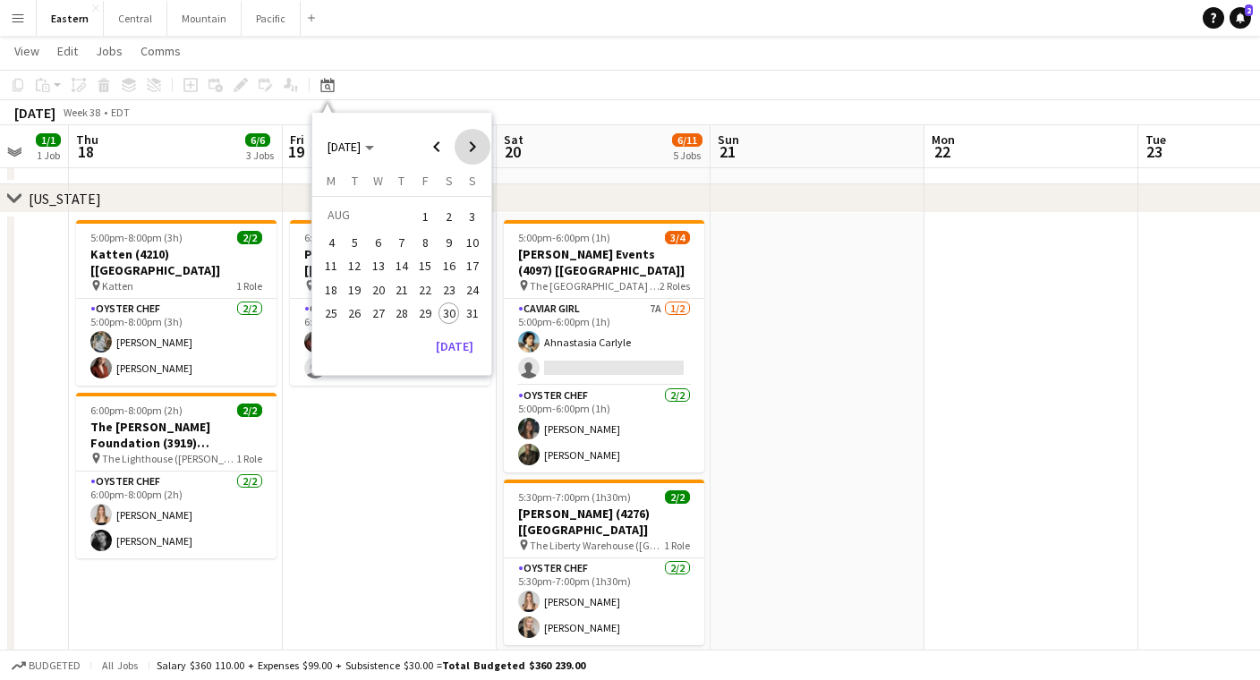
click at [464, 135] on span "Next month" at bounding box center [473, 147] width 36 height 36
click at [450, 307] on span "27" at bounding box center [449, 308] width 21 height 21
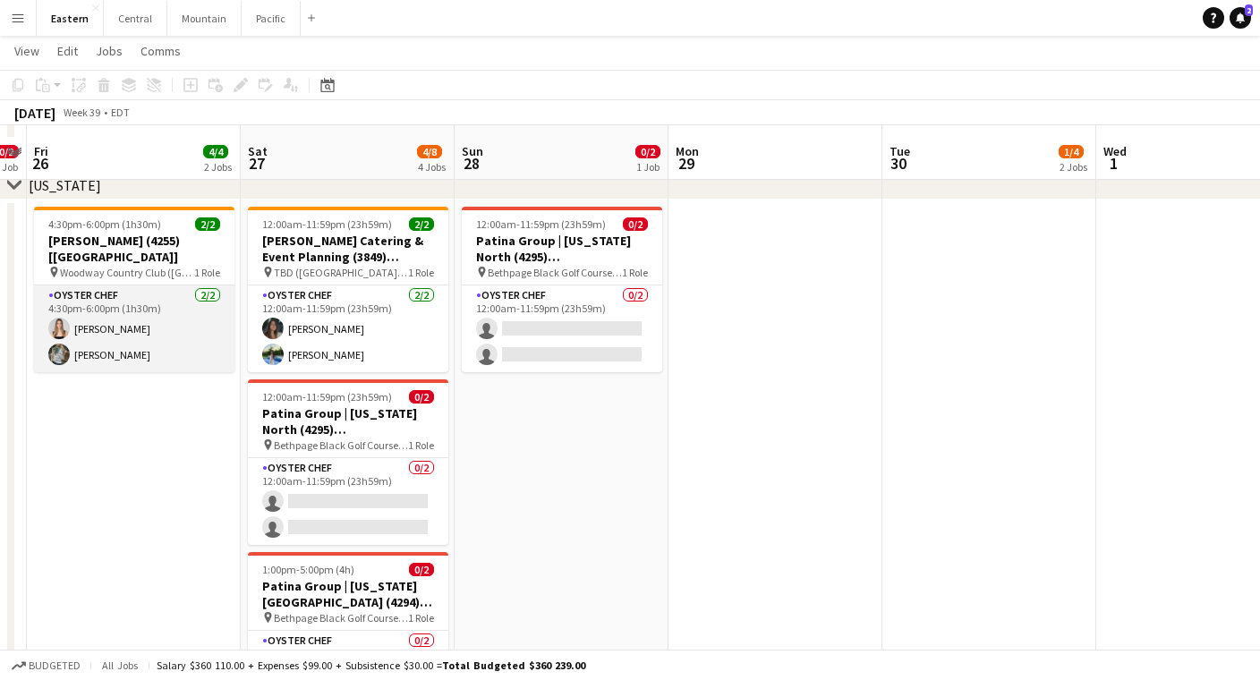
scroll to position [697, 0]
